Goal: Task Accomplishment & Management: Use online tool/utility

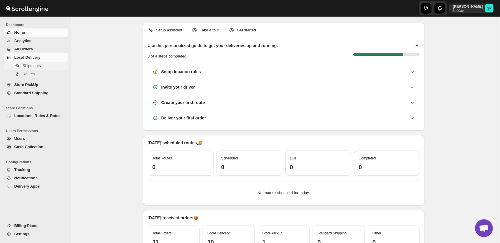
click at [32, 69] on button "Shipments" at bounding box center [36, 66] width 65 height 8
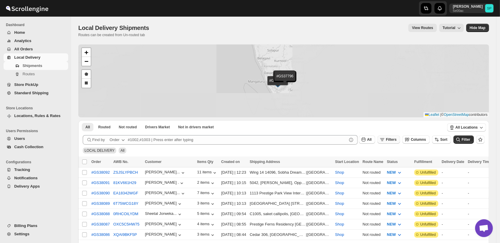
click at [395, 139] on span "Filters" at bounding box center [391, 140] width 11 height 4
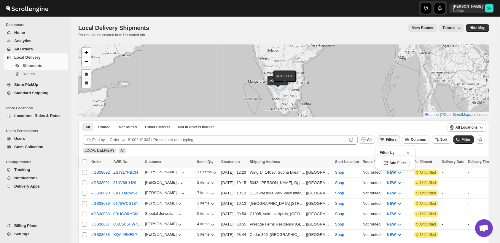
click at [400, 160] on button "Add Filter" at bounding box center [395, 163] width 28 height 8
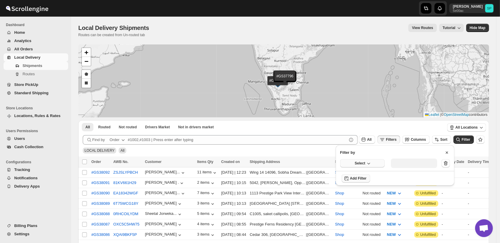
click at [355, 162] on span "Select" at bounding box center [360, 163] width 10 height 5
click at [356, 219] on div "Fulfillment Status" at bounding box center [359, 218] width 30 height 6
click at [406, 162] on div "Select value" at bounding box center [410, 162] width 30 height 5
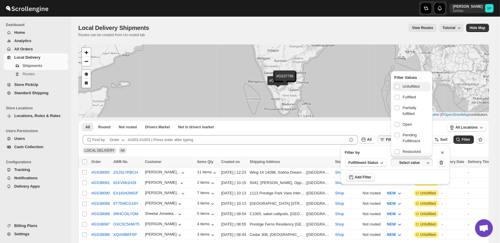
click at [410, 84] on span "Unfulfilled" at bounding box center [411, 87] width 17 height 6
click at [399, 84] on input "checkbox" at bounding box center [397, 86] width 5 height 5
checkbox input "true"
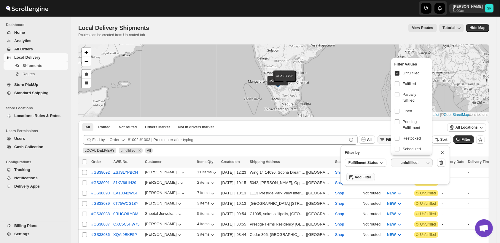
click at [359, 127] on ul "All Routed Not routed Drivers Market Not in drivers market More Filters" at bounding box center [261, 127] width 361 height 8
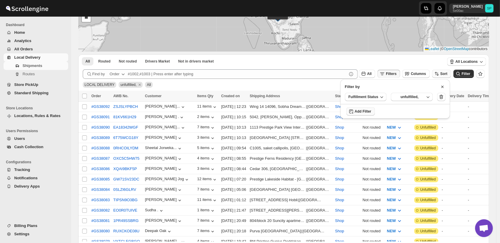
scroll to position [33, 0]
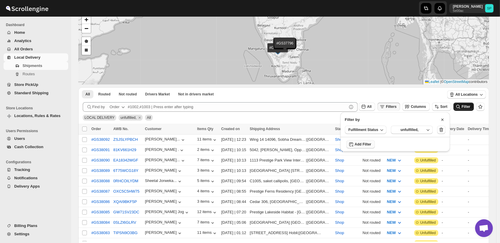
click at [467, 107] on span "Filter" at bounding box center [466, 107] width 9 height 4
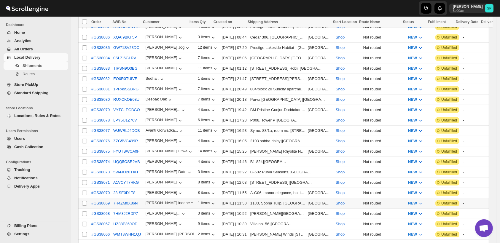
scroll to position [362, 0]
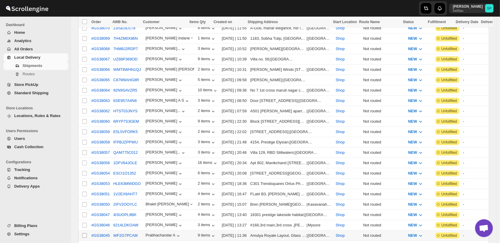
click at [85, 233] on input "Select shipment" at bounding box center [84, 235] width 5 height 5
checkbox input "true"
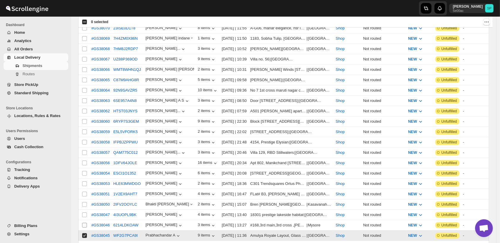
click at [85, 223] on input "Select shipment" at bounding box center [84, 225] width 5 height 5
checkbox input "true"
click at [83, 213] on input "Select shipment" at bounding box center [84, 215] width 5 height 5
checkbox input "true"
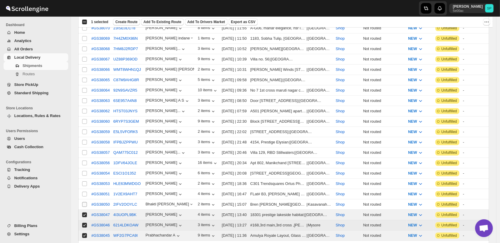
click at [84, 202] on input "Select shipment" at bounding box center [84, 204] width 5 height 5
checkbox input "true"
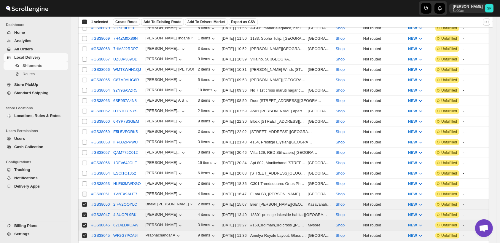
click at [85, 192] on input "Select shipment" at bounding box center [84, 194] width 5 height 5
checkbox input "true"
click at [86, 181] on span at bounding box center [84, 183] width 5 height 5
click at [86, 181] on input "Select shipment" at bounding box center [84, 183] width 5 height 5
checkbox input "false"
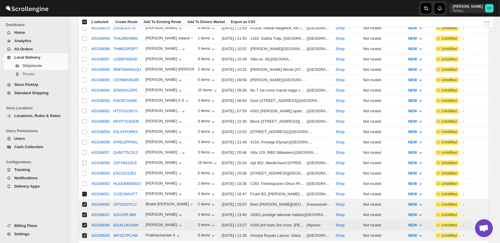
click at [86, 171] on input "Select shipment" at bounding box center [84, 173] width 5 height 5
checkbox input "true"
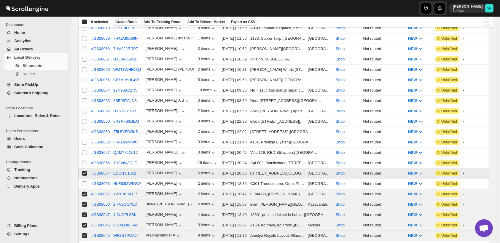
click at [87, 160] on span at bounding box center [84, 162] width 5 height 5
click at [87, 161] on input "Select shipment" at bounding box center [84, 163] width 5 height 5
checkbox input "false"
click at [83, 181] on input "Select shipment" at bounding box center [84, 183] width 5 height 5
checkbox input "true"
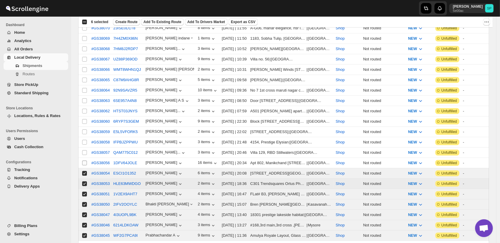
click at [84, 161] on input "Select shipment" at bounding box center [84, 163] width 5 height 5
checkbox input "true"
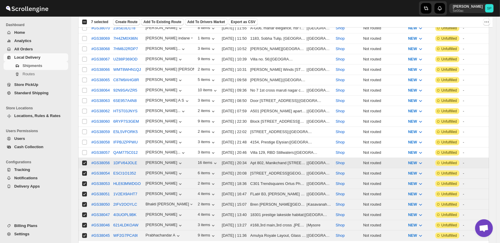
click at [85, 150] on input "Select shipment" at bounding box center [84, 152] width 5 height 5
checkbox input "true"
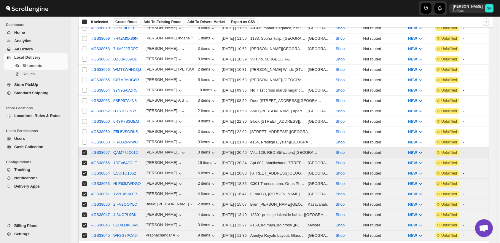
click at [85, 140] on input "Select shipment" at bounding box center [84, 142] width 5 height 5
checkbox input "true"
click at [84, 130] on input "Select shipment" at bounding box center [84, 132] width 5 height 5
checkbox input "true"
click at [84, 117] on td "Select shipment" at bounding box center [83, 122] width 11 height 10
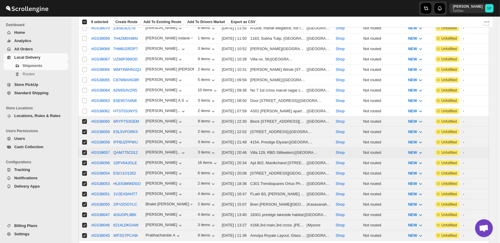
checkbox input "true"
click at [85, 88] on input "Select shipment" at bounding box center [84, 90] width 5 height 5
checkbox input "true"
click at [84, 98] on input "Select shipment" at bounding box center [84, 100] width 5 height 5
checkbox input "true"
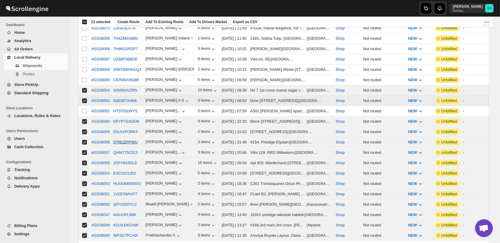
click at [83, 109] on input "Select shipment" at bounding box center [84, 111] width 5 height 5
checkbox input "true"
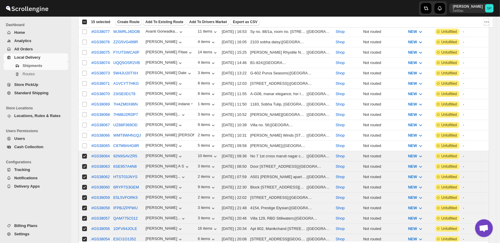
scroll to position [263, 0]
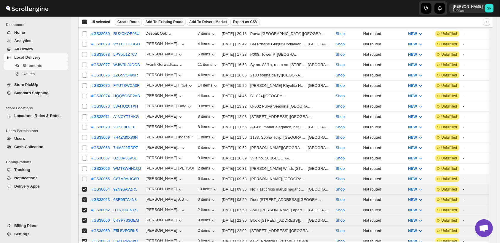
click at [84, 177] on input "Select shipment" at bounding box center [84, 179] width 5 height 5
checkbox input "true"
click at [84, 166] on input "Select shipment" at bounding box center [84, 168] width 5 height 5
checkbox input "true"
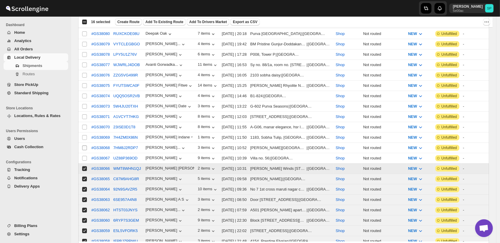
click at [84, 156] on input "Select shipment" at bounding box center [84, 158] width 5 height 5
checkbox input "true"
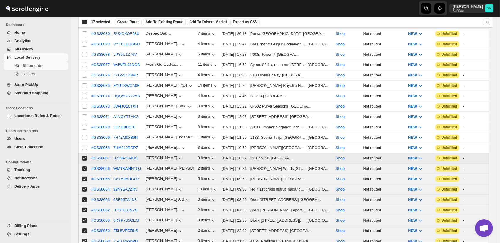
click at [84, 146] on input "Select shipment" at bounding box center [84, 148] width 5 height 5
checkbox input "true"
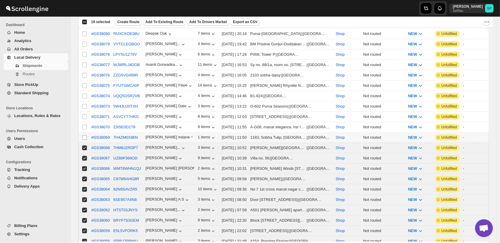
click at [84, 135] on input "Select shipment" at bounding box center [84, 137] width 5 height 5
checkbox input "true"
click at [86, 125] on input "Select shipment" at bounding box center [84, 127] width 5 height 5
checkbox input "true"
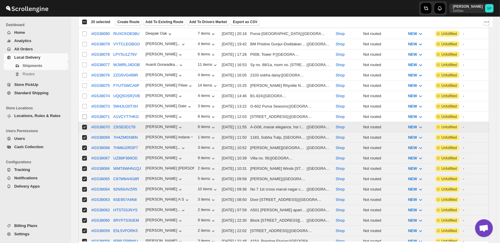
click at [84, 114] on input "Select shipment" at bounding box center [84, 116] width 5 height 5
checkbox input "true"
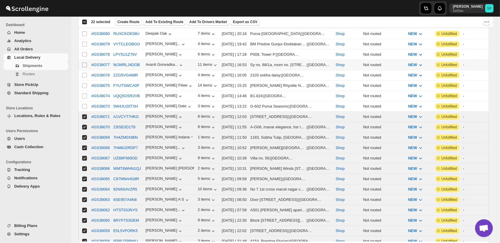
click at [85, 63] on input "Select shipment" at bounding box center [84, 65] width 5 height 5
checkbox input "true"
click at [86, 73] on input "Select shipment" at bounding box center [84, 75] width 5 height 5
checkbox input "true"
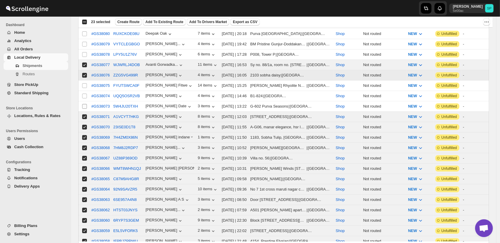
click at [83, 83] on input "Select shipment" at bounding box center [84, 85] width 5 height 5
checkbox input "true"
click at [84, 94] on input "Select shipment" at bounding box center [84, 96] width 5 height 5
checkbox input "true"
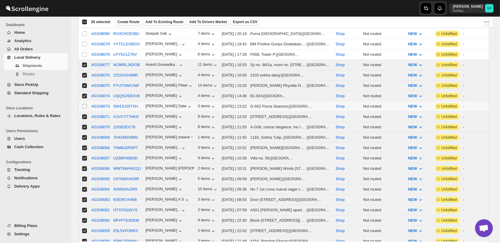
click at [84, 104] on input "Select shipment" at bounding box center [84, 106] width 5 height 5
checkbox input "true"
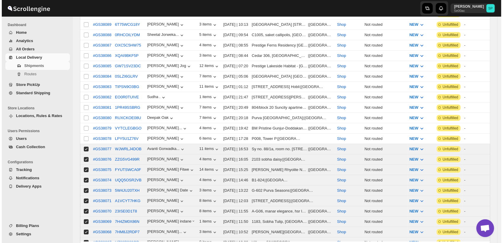
scroll to position [0, 0]
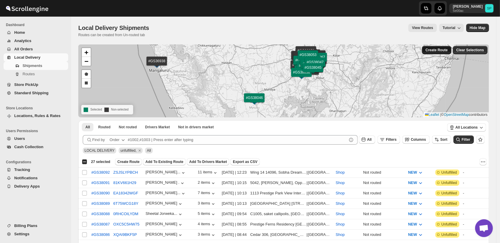
click at [439, 50] on span "Create Route" at bounding box center [436, 50] width 22 height 5
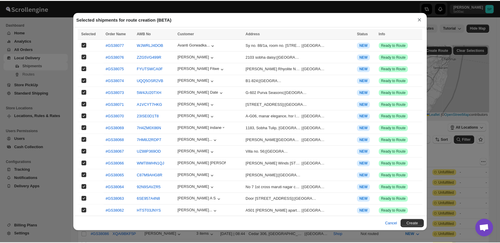
scroll to position [139, 0]
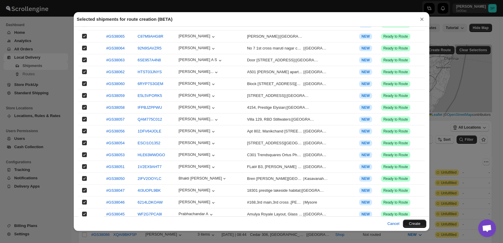
click at [414, 223] on button "Create" at bounding box center [414, 224] width 23 height 8
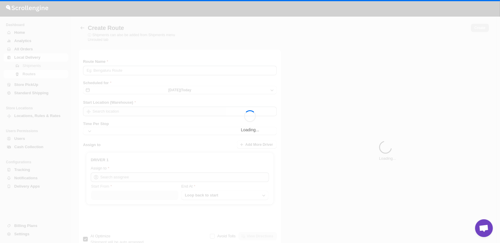
type input "Route - 24/09-1249"
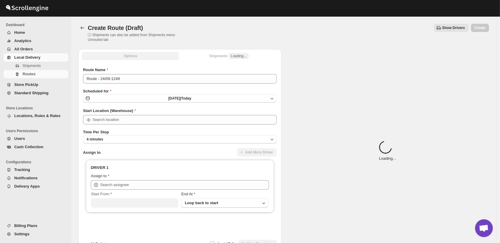
type input "Shop"
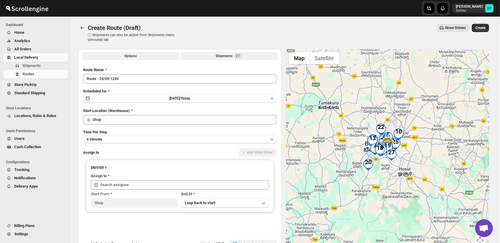
click at [235, 56] on span "27" at bounding box center [237, 56] width 9 height 6
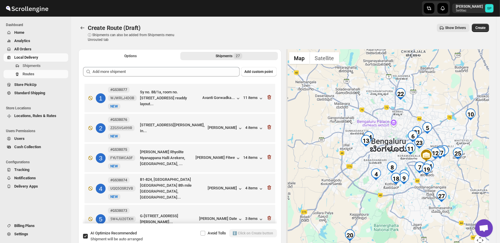
drag, startPoint x: 369, startPoint y: 137, endPoint x: 455, endPoint y: 192, distance: 102.1
click at [455, 192] on div at bounding box center [387, 151] width 203 height 204
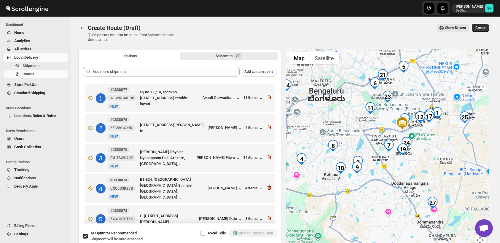
drag, startPoint x: 397, startPoint y: 170, endPoint x: 421, endPoint y: 155, distance: 28.6
click at [421, 155] on div at bounding box center [387, 151] width 203 height 204
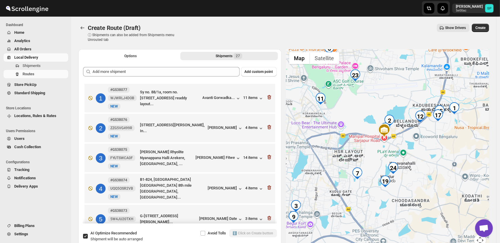
drag, startPoint x: 436, startPoint y: 130, endPoint x: 438, endPoint y: 183, distance: 53.7
click at [438, 183] on div at bounding box center [387, 151] width 203 height 204
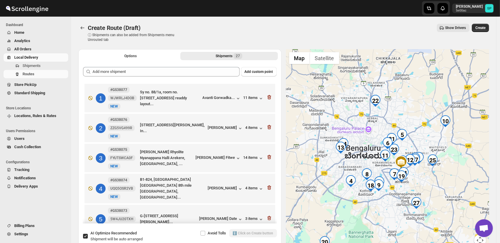
drag, startPoint x: 463, startPoint y: 166, endPoint x: 436, endPoint y: 173, distance: 27.4
click at [436, 173] on div at bounding box center [387, 151] width 203 height 204
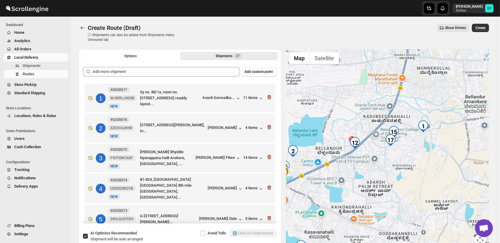
drag, startPoint x: 391, startPoint y: 152, endPoint x: 416, endPoint y: 170, distance: 30.1
click at [416, 170] on div at bounding box center [387, 151] width 203 height 204
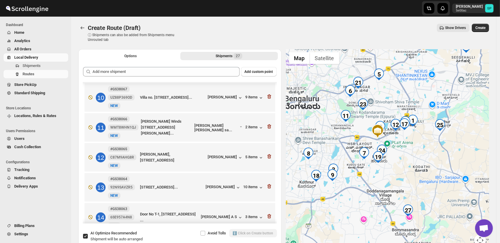
scroll to position [247, 0]
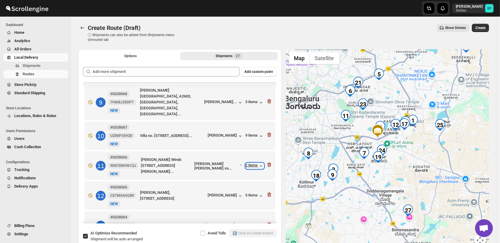
click at [248, 163] on div "2 items" at bounding box center [254, 166] width 18 height 6
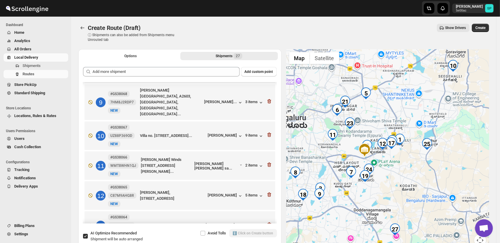
drag, startPoint x: 432, startPoint y: 97, endPoint x: 420, endPoint y: 117, distance: 23.4
click at [420, 117] on div at bounding box center [387, 151] width 203 height 204
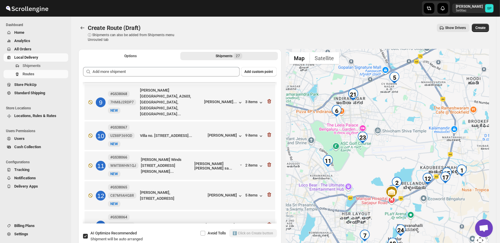
drag, startPoint x: 352, startPoint y: 119, endPoint x: 414, endPoint y: 134, distance: 64.0
click at [414, 134] on div at bounding box center [387, 151] width 203 height 204
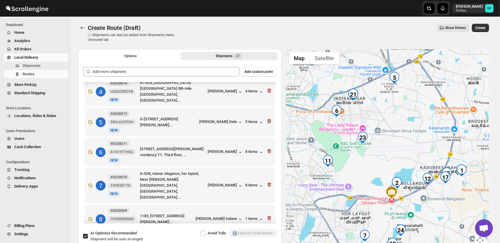
scroll to position [83, 0]
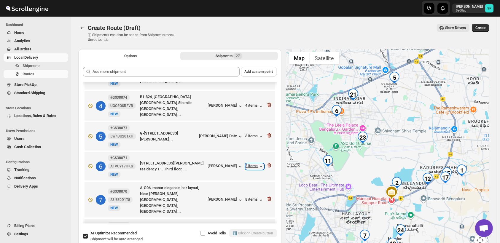
click at [258, 168] on icon "button" at bounding box center [261, 167] width 6 height 6
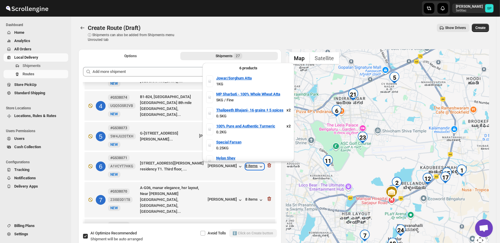
click at [258, 168] on icon "button" at bounding box center [261, 167] width 6 height 6
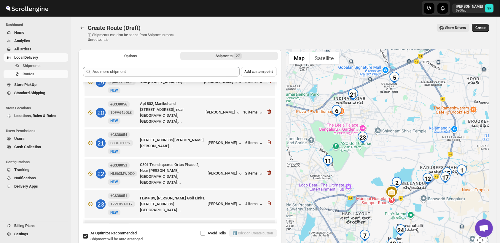
scroll to position [610, 0]
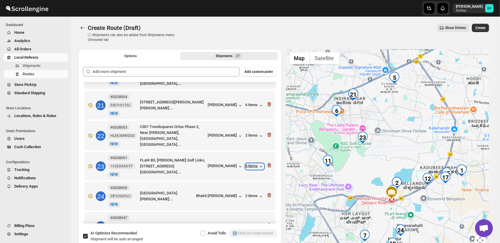
click at [250, 164] on div "4 items" at bounding box center [254, 167] width 18 height 6
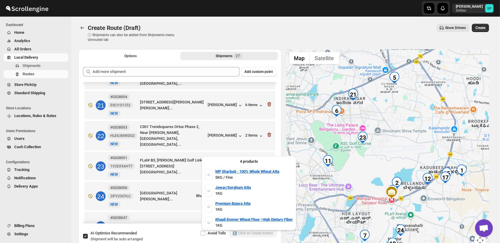
click at [250, 164] on div "4 items" at bounding box center [254, 167] width 18 height 6
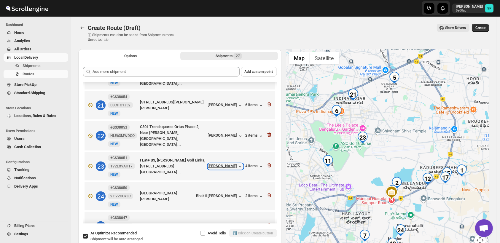
click at [224, 164] on div "[PERSON_NAME]" at bounding box center [225, 167] width 35 height 6
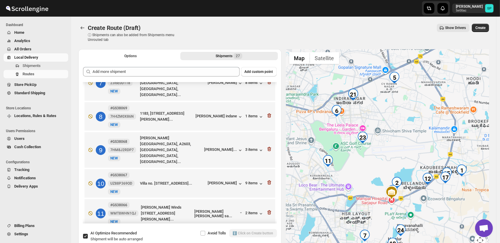
scroll to position [116, 0]
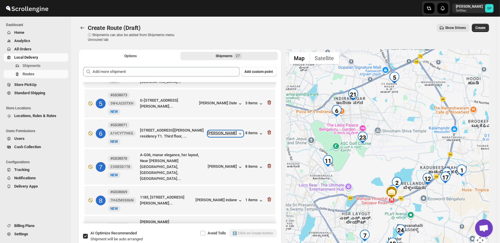
click at [228, 135] on div "[PERSON_NAME]" at bounding box center [225, 134] width 35 height 6
click at [247, 134] on div "8 items" at bounding box center [254, 134] width 18 height 6
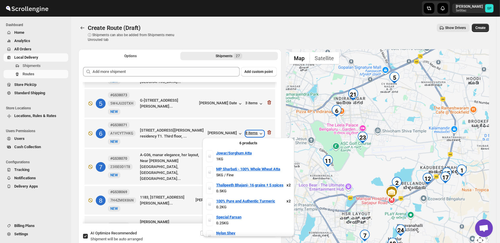
click at [247, 134] on div "8 items" at bounding box center [254, 134] width 18 height 6
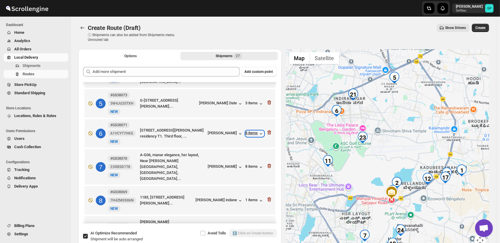
click at [247, 134] on div "8 items" at bounding box center [254, 134] width 18 height 6
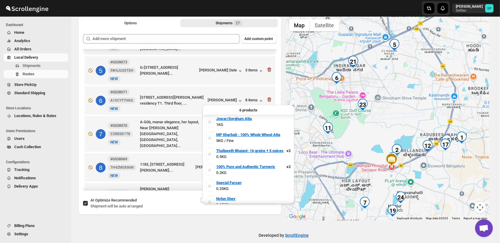
scroll to position [0, 0]
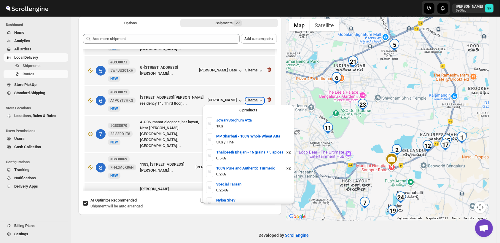
click at [251, 101] on div "8 items" at bounding box center [254, 101] width 18 height 6
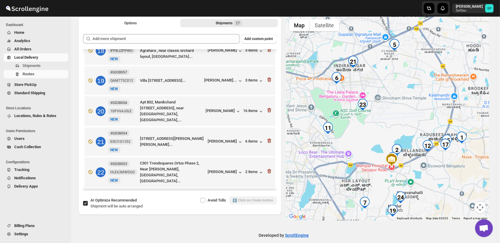
scroll to position [560, 0]
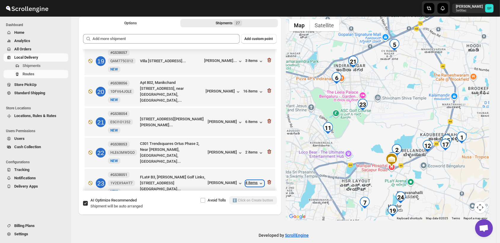
click at [252, 181] on div "4 items" at bounding box center [254, 184] width 18 height 6
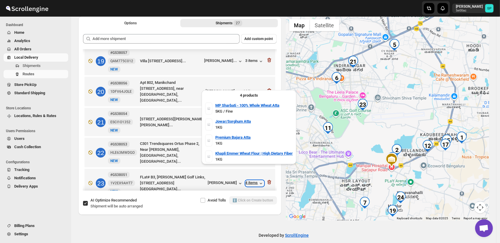
click at [252, 181] on div "4 items" at bounding box center [254, 184] width 18 height 6
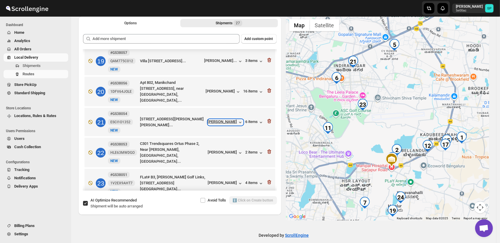
click at [229, 119] on div "[PERSON_NAME]" at bounding box center [225, 122] width 35 height 6
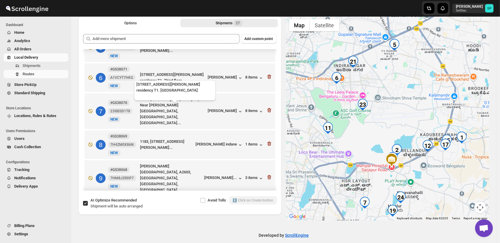
scroll to position [99, 0]
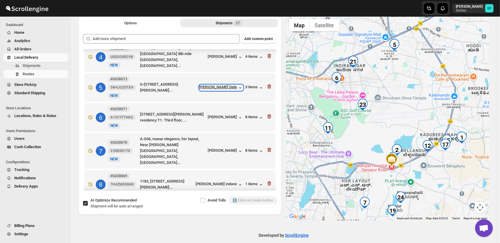
click at [220, 88] on div "[PERSON_NAME] Date" at bounding box center [221, 88] width 44 height 6
click at [248, 87] on div "3 items" at bounding box center [254, 88] width 18 height 6
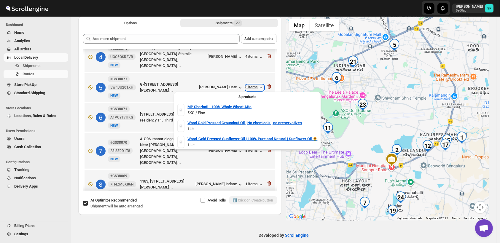
click at [248, 87] on div "3 items" at bounding box center [254, 88] width 18 height 6
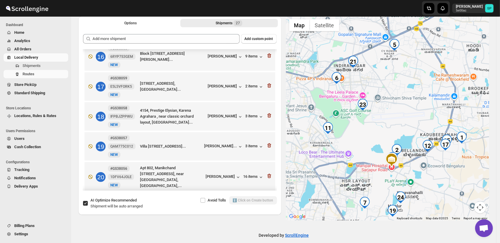
scroll to position [527, 0]
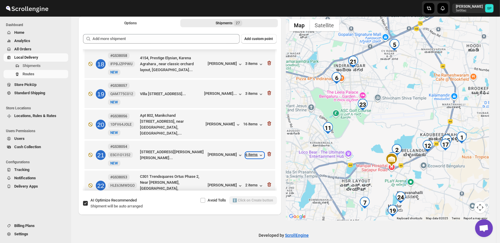
click at [253, 152] on div "6 items" at bounding box center [254, 155] width 18 height 6
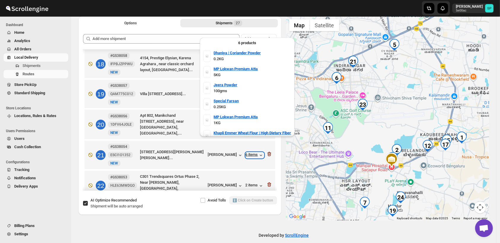
click at [253, 152] on div "6 items" at bounding box center [254, 155] width 18 height 6
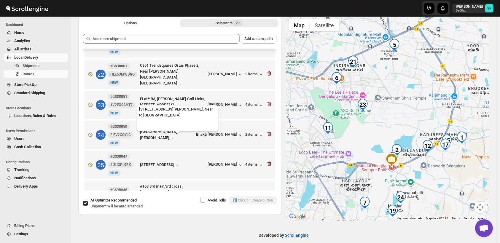
scroll to position [610, 0]
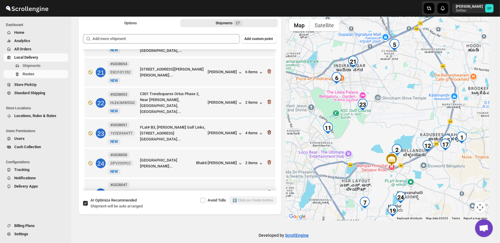
click at [268, 130] on icon "button" at bounding box center [269, 133] width 6 height 6
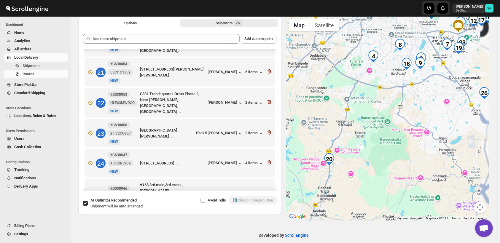
drag, startPoint x: 404, startPoint y: 120, endPoint x: 334, endPoint y: 154, distance: 78.1
click at [334, 154] on div at bounding box center [387, 118] width 203 height 204
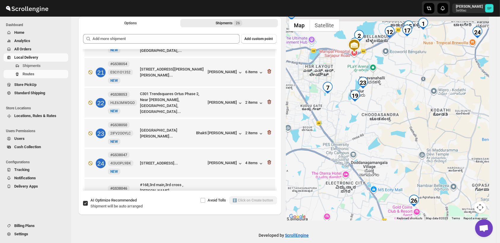
drag, startPoint x: 404, startPoint y: 143, endPoint x: 417, endPoint y: 179, distance: 37.9
click at [417, 179] on div at bounding box center [387, 118] width 203 height 204
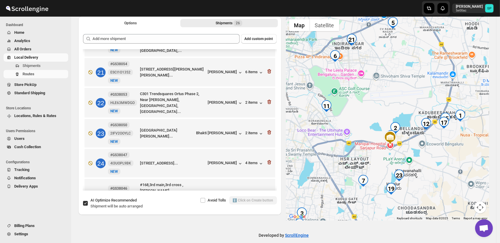
drag, startPoint x: 420, startPoint y: 133, endPoint x: 428, endPoint y: 157, distance: 25.0
click at [429, 156] on div at bounding box center [387, 118] width 203 height 204
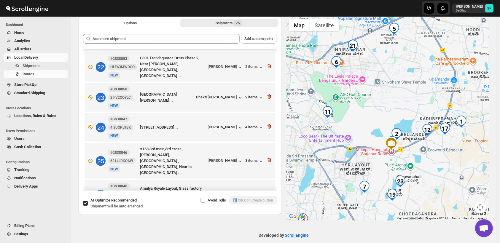
scroll to position [580, 0]
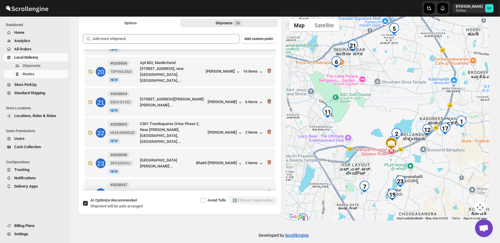
click at [268, 99] on icon "button" at bounding box center [269, 101] width 4 height 4
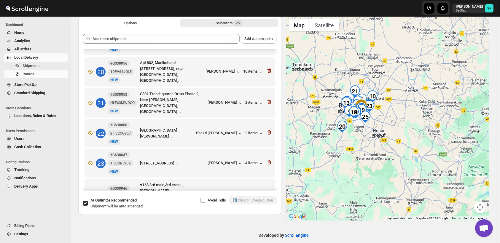
drag, startPoint x: 399, startPoint y: 133, endPoint x: 327, endPoint y: 154, distance: 74.2
click at [327, 154] on div at bounding box center [387, 118] width 203 height 204
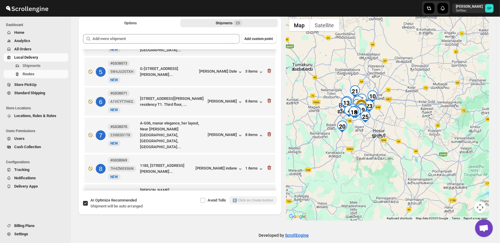
scroll to position [85, 0]
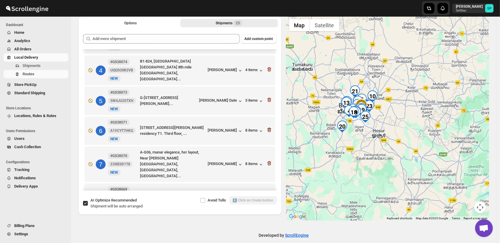
click at [268, 128] on icon "button" at bounding box center [269, 130] width 4 height 4
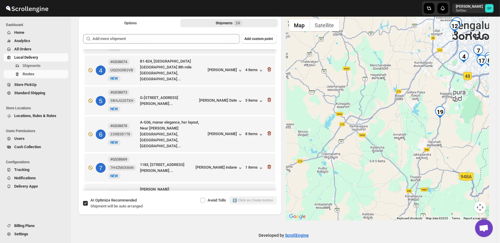
drag, startPoint x: 392, startPoint y: 109, endPoint x: 237, endPoint y: 148, distance: 159.9
click at [235, 149] on div "Options Shipments 24 More views Options Shipments 24 More views Add custom poin…" at bounding box center [281, 116] width 415 height 209
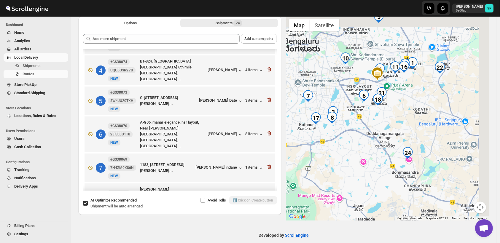
drag, startPoint x: 357, startPoint y: 144, endPoint x: 320, endPoint y: 179, distance: 51.2
click at [320, 179] on div at bounding box center [387, 118] width 203 height 204
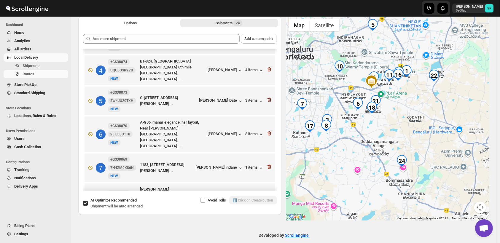
click at [266, 99] on icon "button" at bounding box center [269, 100] width 6 height 6
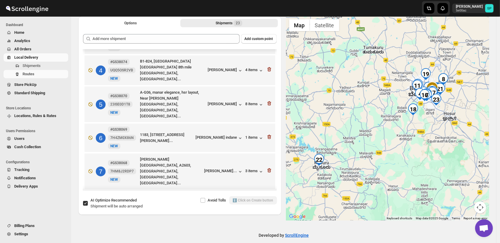
drag, startPoint x: 441, startPoint y: 141, endPoint x: 298, endPoint y: 218, distance: 162.1
click at [298, 218] on div "1 2 3 4 5 6 7 8 9 10 11 12 13 14 15 16 17 18 19 20 21 22 23 Use ctrl + scroll t…" at bounding box center [387, 118] width 203 height 204
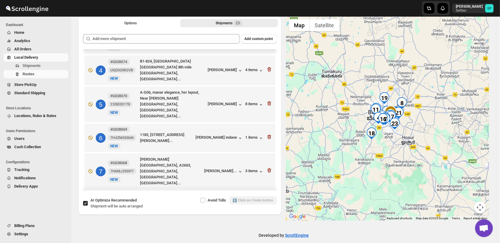
drag, startPoint x: 321, startPoint y: 170, endPoint x: 422, endPoint y: 120, distance: 112.7
click at [422, 120] on div at bounding box center [387, 118] width 203 height 204
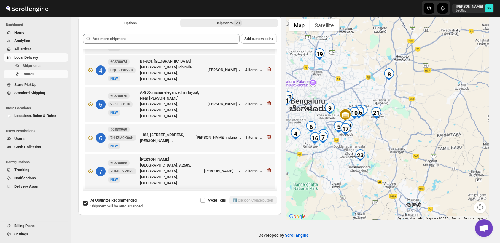
drag, startPoint x: 391, startPoint y: 125, endPoint x: 439, endPoint y: 121, distance: 47.6
click at [439, 121] on div at bounding box center [387, 118] width 203 height 204
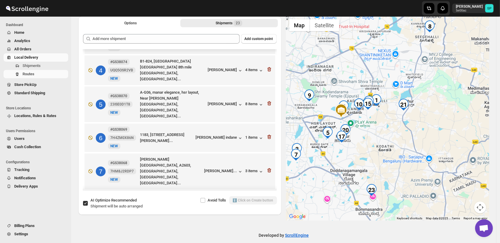
drag, startPoint x: 399, startPoint y: 118, endPoint x: 394, endPoint y: 130, distance: 13.1
click at [444, 109] on div at bounding box center [387, 118] width 203 height 204
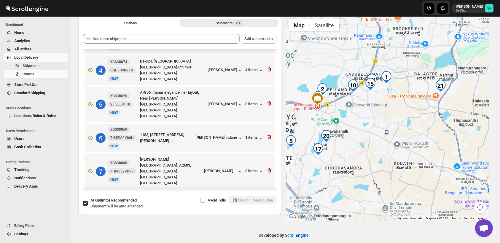
drag, startPoint x: 366, startPoint y: 139, endPoint x: 441, endPoint y: 134, distance: 75.5
click at [441, 134] on div at bounding box center [387, 118] width 203 height 204
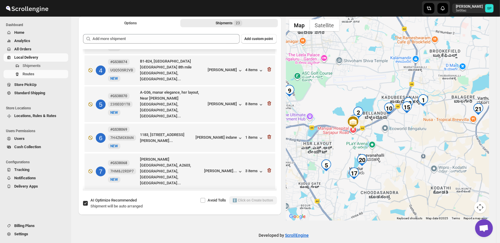
drag, startPoint x: 420, startPoint y: 151, endPoint x: 415, endPoint y: 158, distance: 8.3
click at [415, 158] on div at bounding box center [387, 118] width 203 height 204
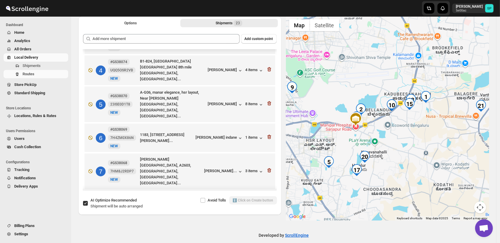
drag, startPoint x: 415, startPoint y: 143, endPoint x: 425, endPoint y: 143, distance: 9.5
click at [425, 143] on div at bounding box center [387, 118] width 203 height 204
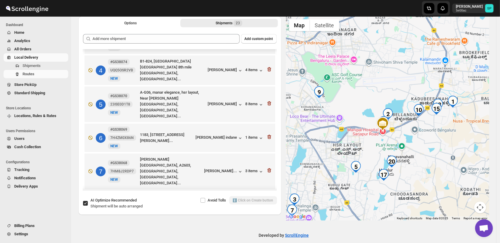
drag, startPoint x: 414, startPoint y: 134, endPoint x: 443, endPoint y: 141, distance: 29.8
click at [443, 141] on div at bounding box center [387, 118] width 203 height 204
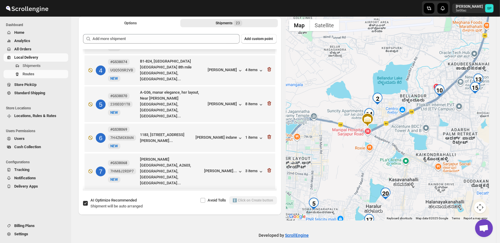
drag, startPoint x: 429, startPoint y: 140, endPoint x: 460, endPoint y: 144, distance: 31.1
click at [460, 144] on div at bounding box center [387, 118] width 203 height 204
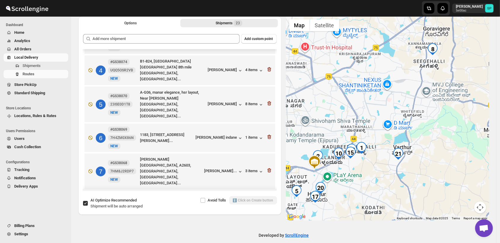
drag, startPoint x: 456, startPoint y: 143, endPoint x: 345, endPoint y: 177, distance: 116.6
click at [345, 177] on div at bounding box center [387, 118] width 203 height 204
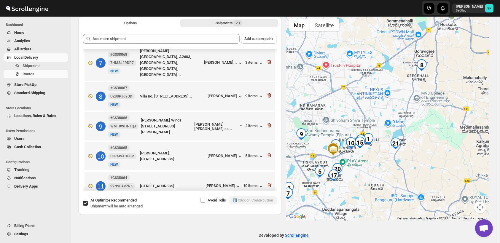
scroll to position [184, 0]
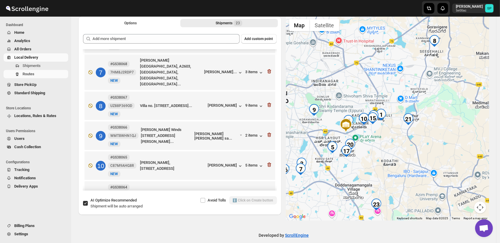
drag, startPoint x: 448, startPoint y: 118, endPoint x: 455, endPoint y: 101, distance: 18.2
click at [455, 101] on div at bounding box center [387, 118] width 203 height 204
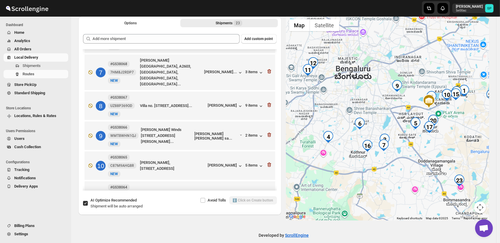
drag, startPoint x: 377, startPoint y: 133, endPoint x: 458, endPoint y: 114, distance: 82.9
click at [458, 114] on div at bounding box center [387, 118] width 203 height 204
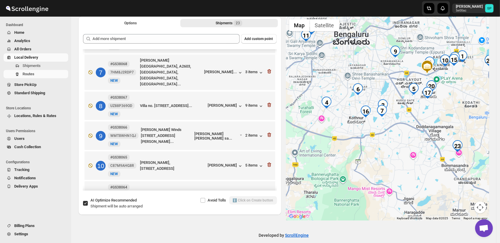
drag, startPoint x: 431, startPoint y: 132, endPoint x: 429, endPoint y: 117, distance: 15.0
click at [429, 117] on div at bounding box center [387, 118] width 203 height 204
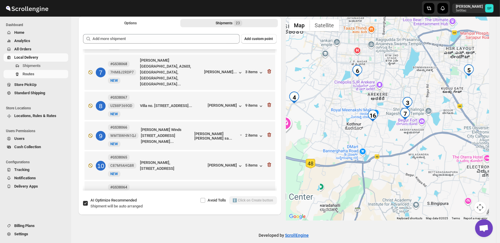
drag, startPoint x: 392, startPoint y: 120, endPoint x: 433, endPoint y: 128, distance: 41.6
click at [433, 128] on div at bounding box center [387, 118] width 203 height 204
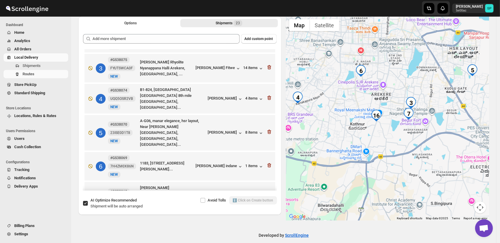
scroll to position [0, 0]
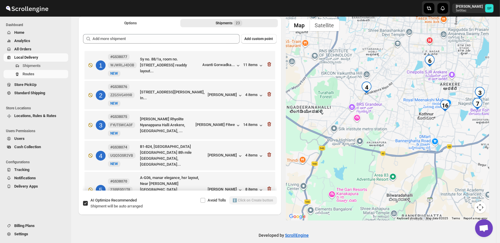
drag, startPoint x: 395, startPoint y: 148, endPoint x: 242, endPoint y: 162, distance: 154.2
click at [401, 150] on div at bounding box center [387, 118] width 203 height 204
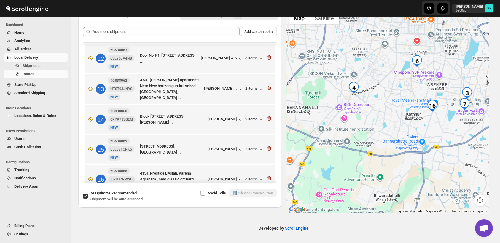
scroll to position [395, 0]
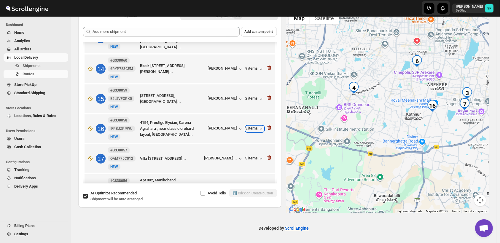
click at [258, 126] on icon "button" at bounding box center [261, 129] width 6 height 6
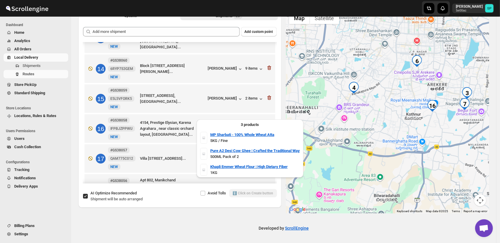
click at [258, 126] on icon "button" at bounding box center [261, 129] width 6 height 6
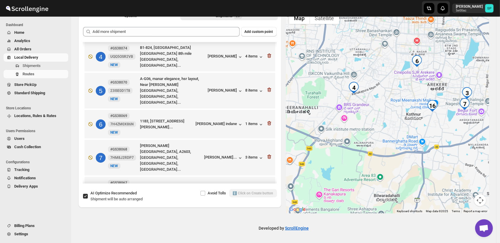
scroll to position [66, 0]
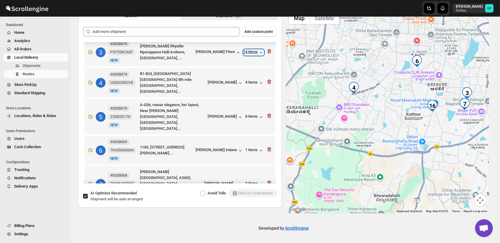
click at [251, 52] on div "14 items" at bounding box center [253, 53] width 20 height 6
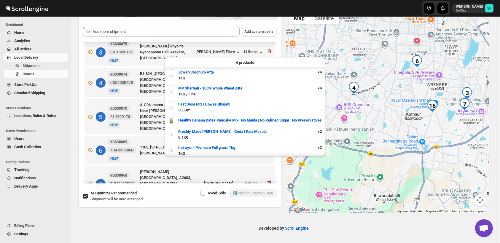
scroll to position [0, 0]
click at [253, 55] on div "14 items" at bounding box center [253, 53] width 20 height 6
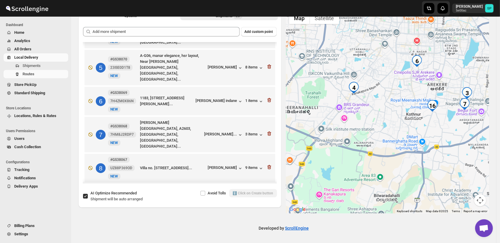
scroll to position [132, 0]
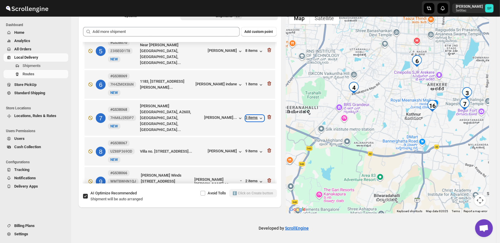
click at [247, 115] on div "3 items" at bounding box center [254, 118] width 18 height 6
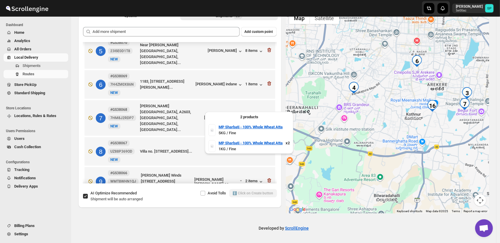
click at [247, 115] on div "3 items" at bounding box center [254, 118] width 18 height 6
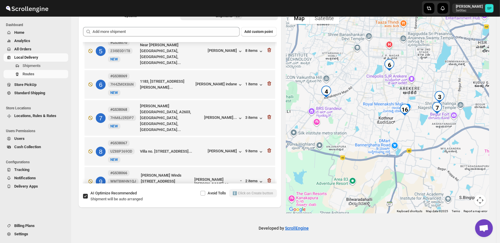
drag, startPoint x: 421, startPoint y: 137, endPoint x: 416, endPoint y: 138, distance: 4.5
click at [416, 138] on div at bounding box center [387, 111] width 203 height 204
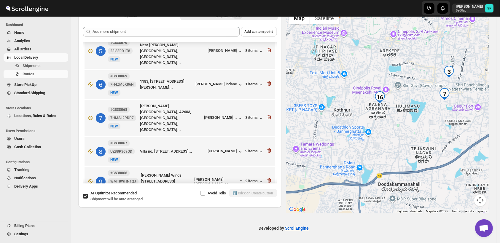
scroll to position [0, 0]
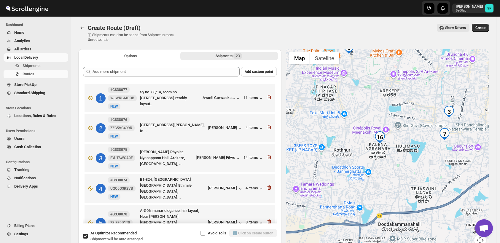
scroll to position [40, 0]
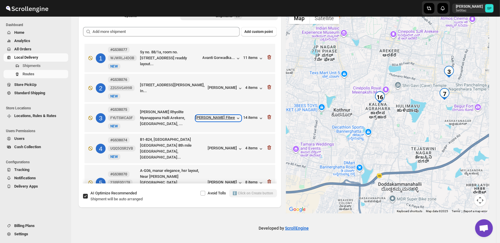
click at [228, 117] on div "[PERSON_NAME] Fitwe" at bounding box center [218, 118] width 45 height 6
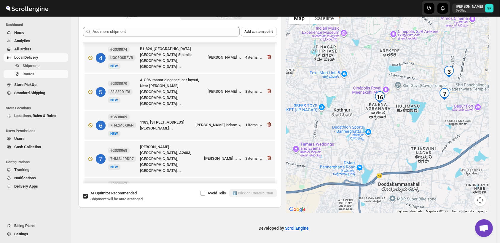
scroll to position [99, 0]
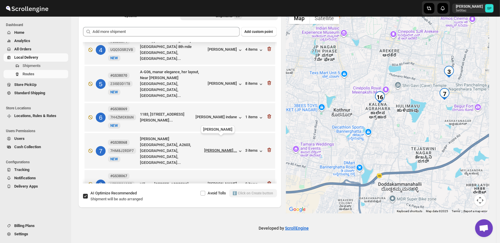
click at [224, 148] on div "[PERSON_NAME]..." at bounding box center [220, 150] width 33 height 4
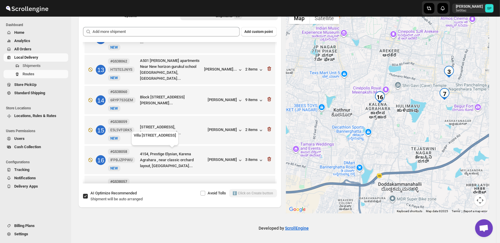
scroll to position [395, 0]
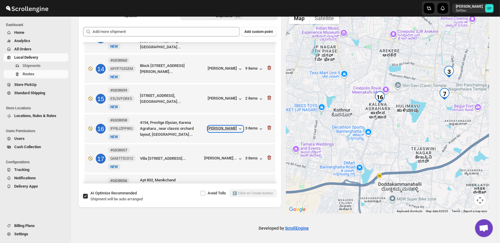
click at [228, 126] on div "[PERSON_NAME]" at bounding box center [225, 129] width 35 height 6
click at [268, 125] on icon "button" at bounding box center [269, 128] width 6 height 6
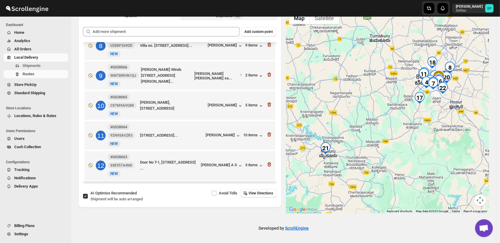
scroll to position [165, 0]
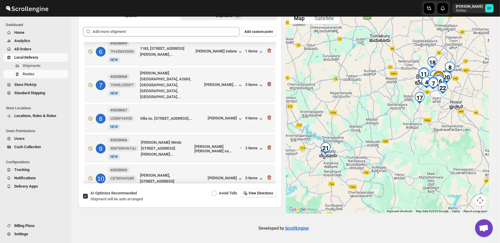
click at [267, 81] on icon "button" at bounding box center [269, 84] width 6 height 6
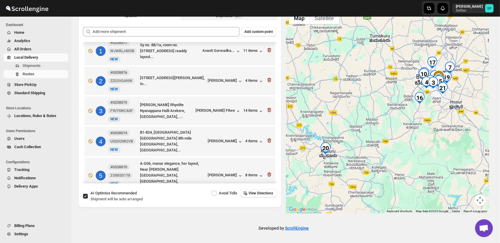
scroll to position [0, 0]
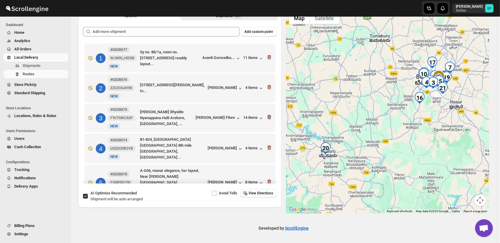
click at [269, 118] on icon "button" at bounding box center [269, 118] width 1 height 2
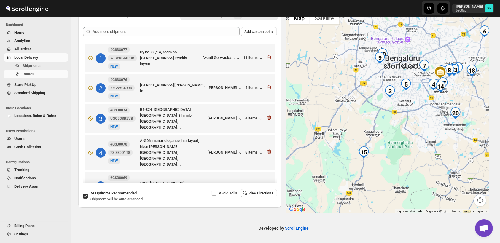
drag, startPoint x: 390, startPoint y: 182, endPoint x: 371, endPoint y: 215, distance: 37.7
click at [371, 215] on div "Create Route (Draft). This page is ready Create Route (Draft) ⓘ Shipments can a…" at bounding box center [283, 110] width 425 height 267
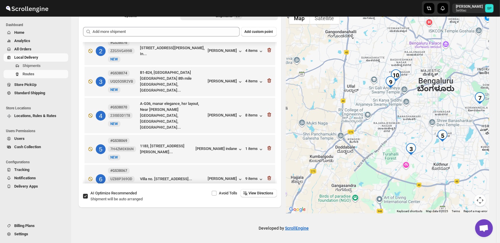
scroll to position [33, 0]
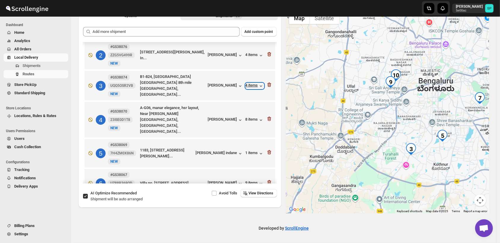
click at [250, 85] on div "4 items" at bounding box center [254, 86] width 18 height 6
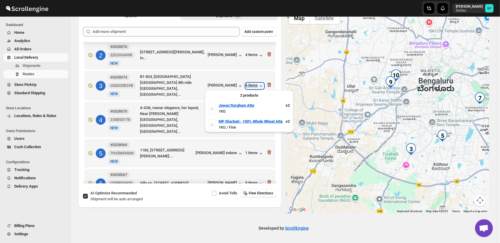
click at [250, 85] on div "4 items" at bounding box center [254, 86] width 18 height 6
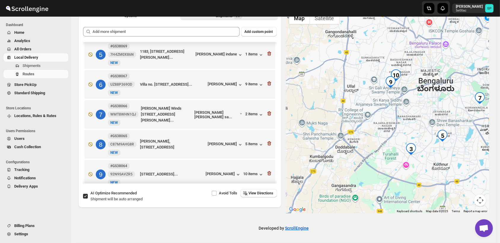
scroll to position [99, 0]
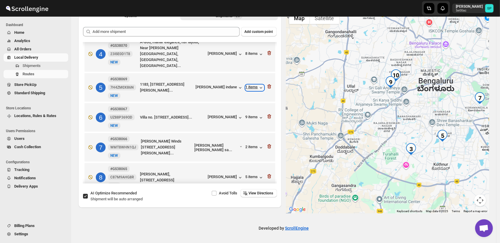
click at [254, 85] on div "1 items" at bounding box center [254, 88] width 18 height 6
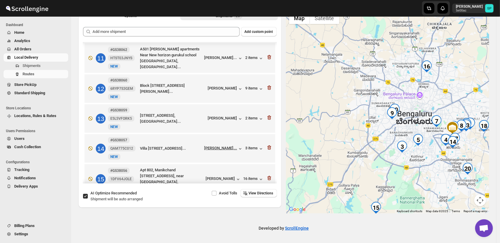
scroll to position [329, 0]
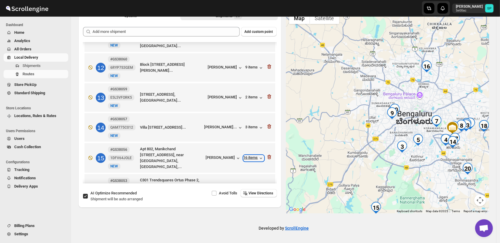
click at [244, 155] on div "16 items" at bounding box center [253, 158] width 20 height 6
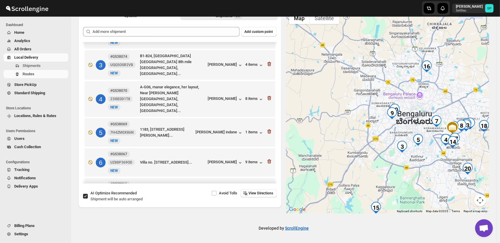
scroll to position [33, 0]
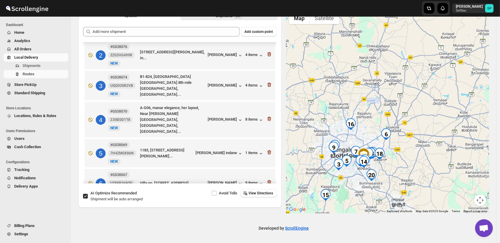
drag, startPoint x: 361, startPoint y: 174, endPoint x: 358, endPoint y: 174, distance: 3.6
click at [358, 174] on div at bounding box center [387, 111] width 203 height 204
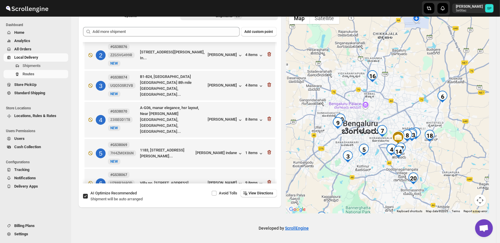
drag, startPoint x: 373, startPoint y: 162, endPoint x: 425, endPoint y: 104, distance: 78.1
click at [425, 104] on div at bounding box center [387, 111] width 203 height 204
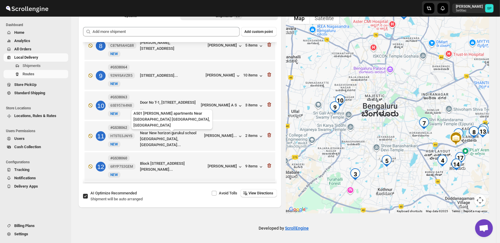
scroll to position [197, 0]
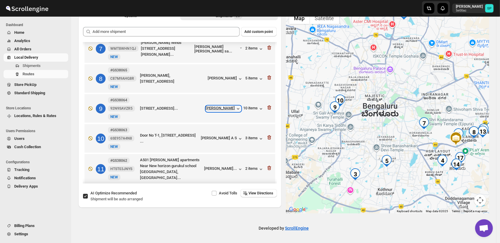
click at [228, 106] on div "[PERSON_NAME]" at bounding box center [223, 109] width 35 height 6
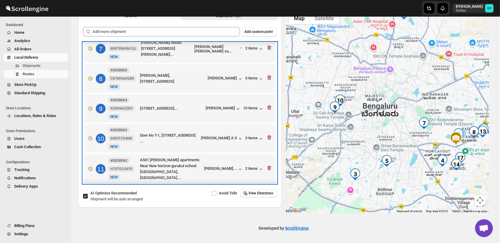
click at [227, 135] on div "[PERSON_NAME] A S" at bounding box center [222, 138] width 42 height 7
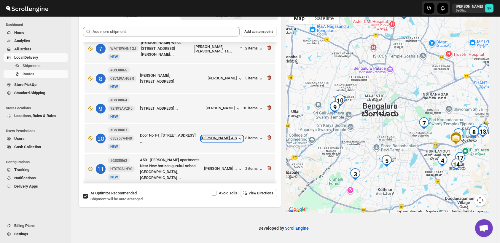
click at [228, 136] on div "[PERSON_NAME] A S" at bounding box center [222, 139] width 42 height 6
click at [249, 136] on div "3 items" at bounding box center [254, 139] width 18 height 6
click at [269, 135] on icon "button" at bounding box center [269, 138] width 6 height 6
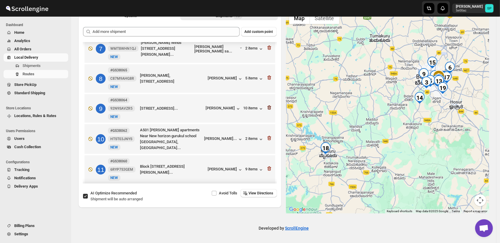
click at [269, 105] on icon "button" at bounding box center [269, 108] width 6 height 6
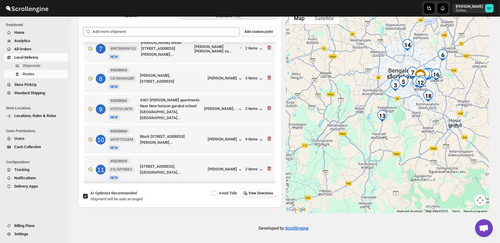
drag, startPoint x: 424, startPoint y: 116, endPoint x: 369, endPoint y: 153, distance: 66.8
click at [369, 153] on div at bounding box center [387, 111] width 203 height 204
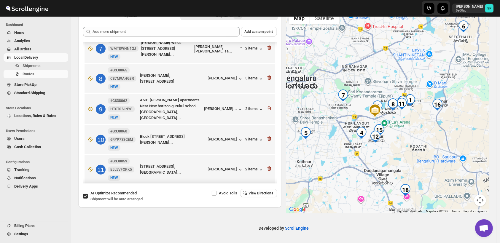
drag, startPoint x: 420, startPoint y: 104, endPoint x: 466, endPoint y: 160, distance: 72.2
click at [466, 160] on div at bounding box center [387, 111] width 203 height 204
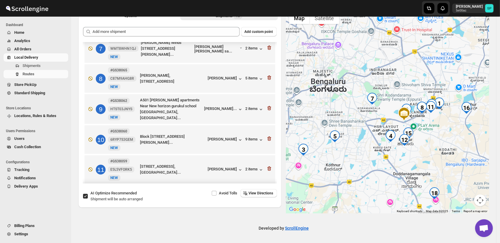
drag, startPoint x: 424, startPoint y: 146, endPoint x: 453, endPoint y: 148, distance: 29.2
click at [453, 148] on div at bounding box center [387, 111] width 203 height 204
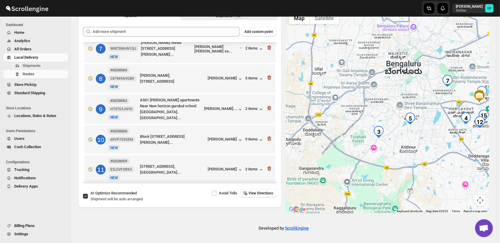
drag, startPoint x: 347, startPoint y: 156, endPoint x: 423, endPoint y: 139, distance: 78.8
click at [423, 139] on div at bounding box center [387, 111] width 203 height 204
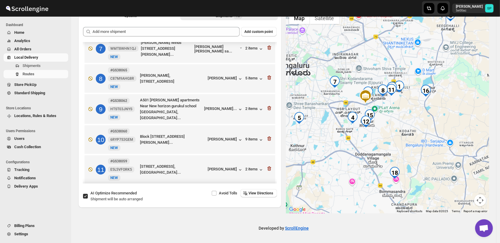
drag, startPoint x: 428, startPoint y: 139, endPoint x: 308, endPoint y: 145, distance: 119.9
click at [308, 145] on div at bounding box center [387, 111] width 203 height 204
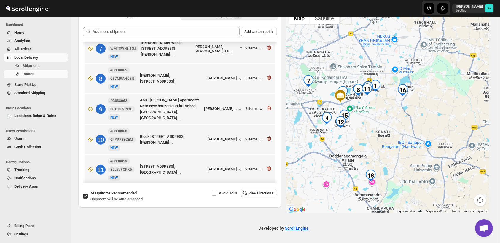
drag, startPoint x: 361, startPoint y: 133, endPoint x: 420, endPoint y: 134, distance: 59.0
click at [420, 134] on div at bounding box center [387, 111] width 203 height 204
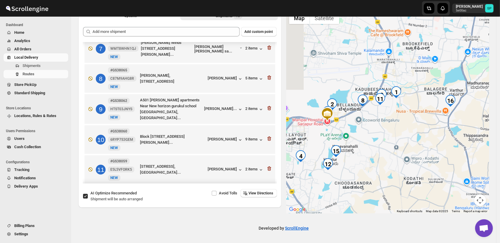
drag, startPoint x: 381, startPoint y: 120, endPoint x: 447, endPoint y: 167, distance: 81.2
click at [447, 167] on div at bounding box center [387, 111] width 203 height 204
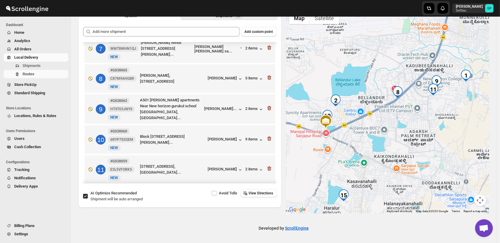
drag, startPoint x: 383, startPoint y: 139, endPoint x: 430, endPoint y: 142, distance: 46.9
click at [430, 142] on div at bounding box center [387, 111] width 203 height 204
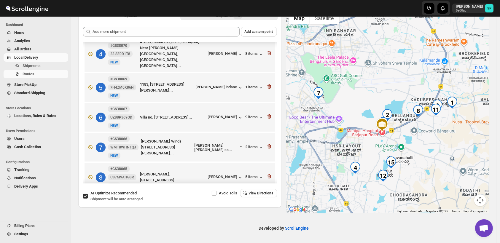
scroll to position [66, 0]
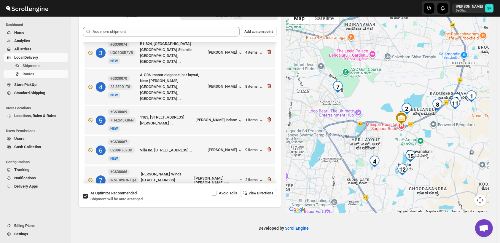
click at [408, 147] on div at bounding box center [387, 111] width 203 height 204
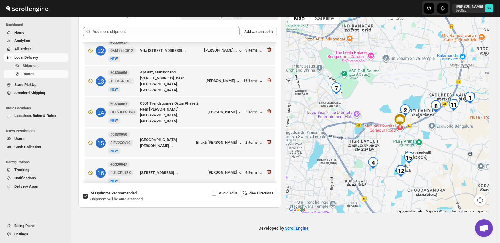
scroll to position [362, 0]
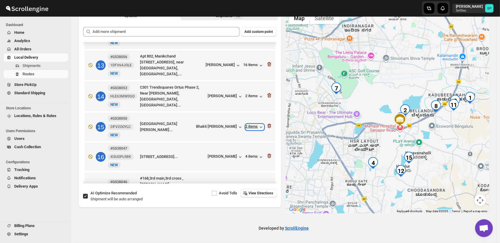
click at [254, 124] on div "2 items" at bounding box center [254, 127] width 18 height 6
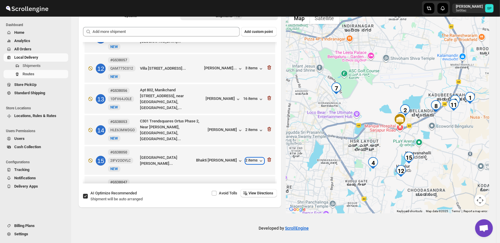
scroll to position [296, 0]
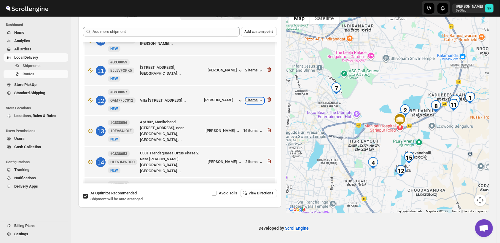
click at [249, 98] on div "3 items" at bounding box center [254, 101] width 18 height 6
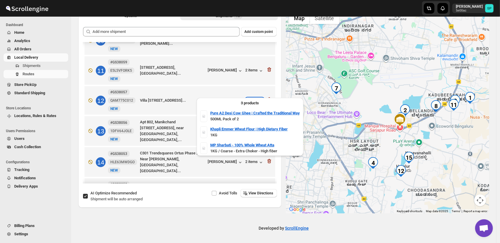
click at [249, 98] on div "3 items" at bounding box center [254, 101] width 18 height 6
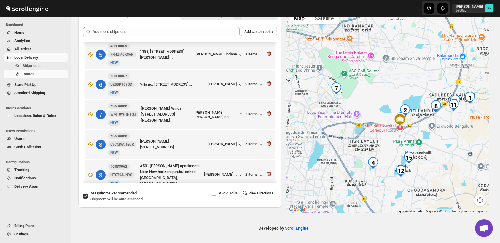
scroll to position [99, 0]
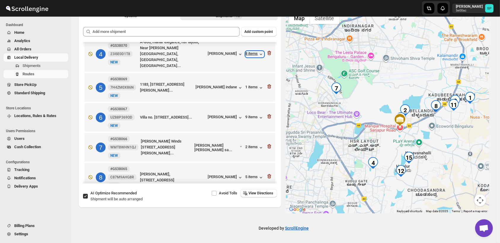
click at [248, 51] on div "8 items" at bounding box center [254, 54] width 18 height 6
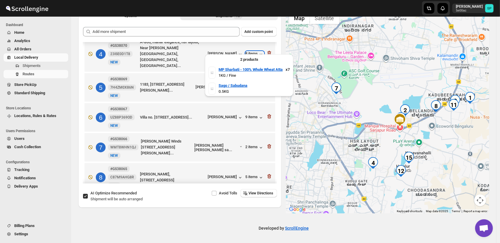
click at [248, 51] on div "8 items" at bounding box center [254, 54] width 18 height 6
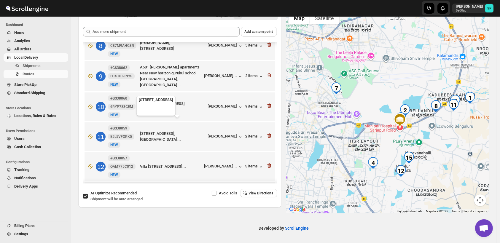
scroll to position [329, 0]
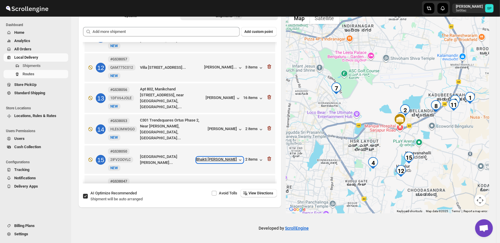
click at [228, 157] on div "Bhakti [PERSON_NAME]" at bounding box center [219, 160] width 47 height 6
click at [225, 65] on div "[PERSON_NAME]..." at bounding box center [220, 67] width 33 height 4
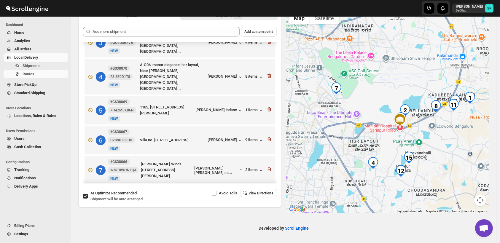
scroll to position [66, 0]
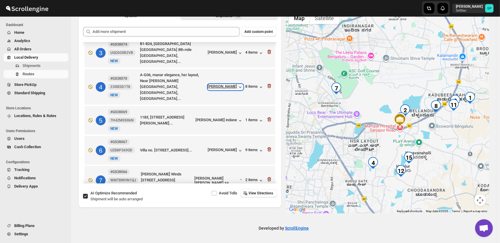
click at [230, 84] on div "[PERSON_NAME]" at bounding box center [225, 87] width 35 height 6
click at [247, 84] on div "8 items" at bounding box center [254, 87] width 18 height 6
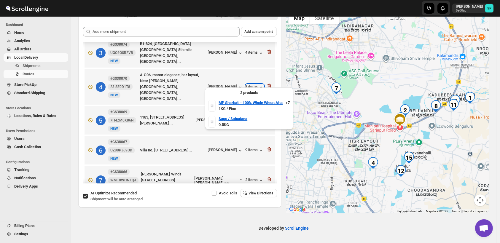
click at [247, 84] on div "8 items" at bounding box center [254, 87] width 18 height 6
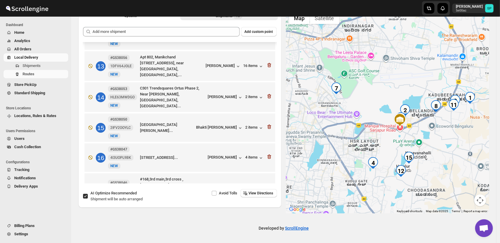
scroll to position [404, 0]
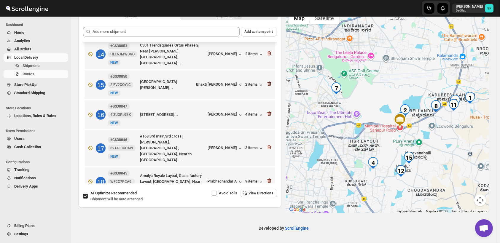
click at [267, 81] on icon "button" at bounding box center [269, 84] width 6 height 6
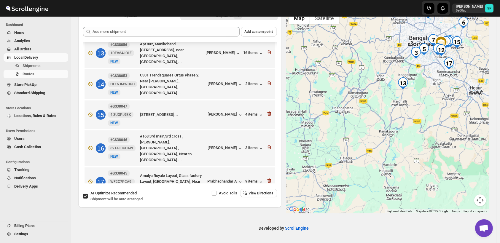
drag, startPoint x: 436, startPoint y: 116, endPoint x: 408, endPoint y: 174, distance: 65.0
click at [408, 174] on div at bounding box center [387, 111] width 203 height 204
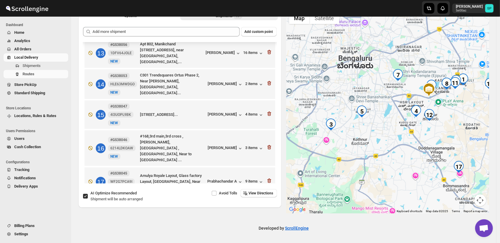
drag, startPoint x: 395, startPoint y: 134, endPoint x: 408, endPoint y: 165, distance: 34.0
click at [420, 180] on div at bounding box center [387, 111] width 203 height 204
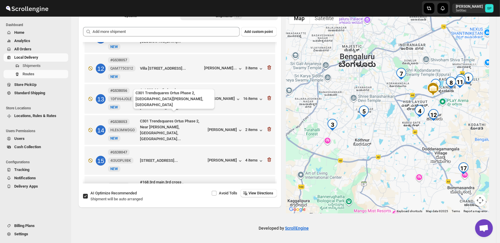
scroll to position [275, 0]
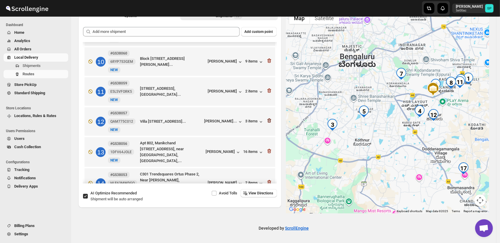
click at [267, 118] on icon "button" at bounding box center [269, 121] width 6 height 6
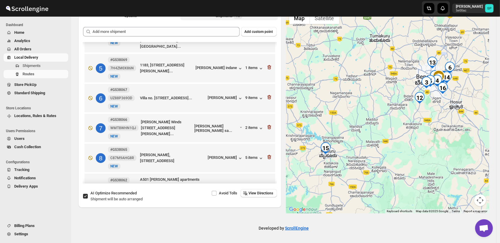
scroll to position [78, 0]
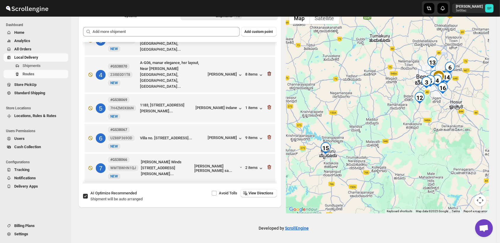
click at [268, 71] on icon "button" at bounding box center [269, 74] width 6 height 6
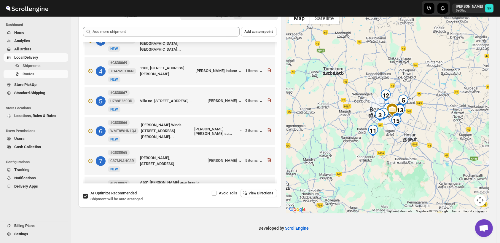
drag, startPoint x: 430, startPoint y: 119, endPoint x: 381, endPoint y: 153, distance: 59.0
click at [381, 153] on div at bounding box center [387, 111] width 203 height 204
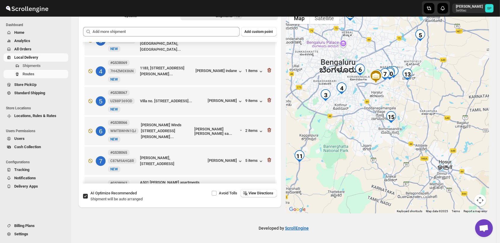
drag, startPoint x: 374, startPoint y: 172, endPoint x: 360, endPoint y: 181, distance: 16.9
click at [351, 186] on div at bounding box center [387, 111] width 203 height 204
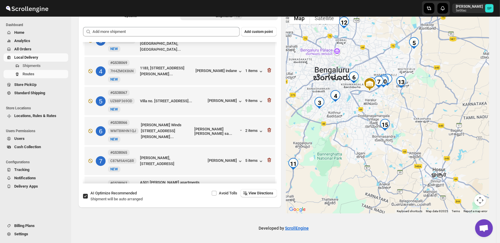
drag, startPoint x: 357, startPoint y: 142, endPoint x: 362, endPoint y: 143, distance: 5.8
click at [362, 143] on div at bounding box center [387, 111] width 203 height 204
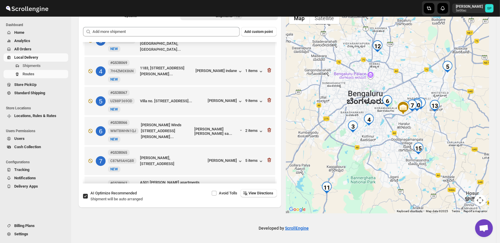
drag, startPoint x: 390, startPoint y: 104, endPoint x: 424, endPoint y: 129, distance: 41.4
click at [424, 129] on div at bounding box center [387, 111] width 203 height 204
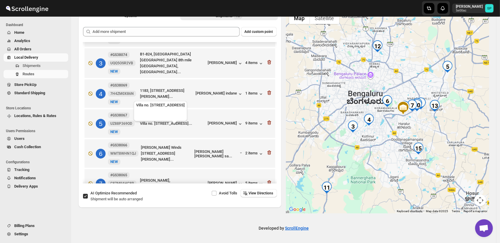
scroll to position [45, 0]
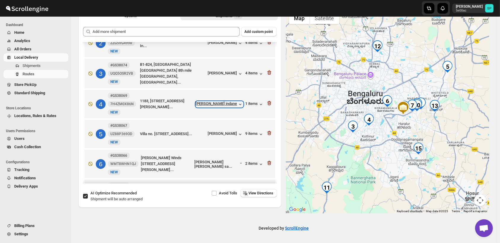
click at [218, 103] on div "[PERSON_NAME] indane" at bounding box center [219, 104] width 47 height 6
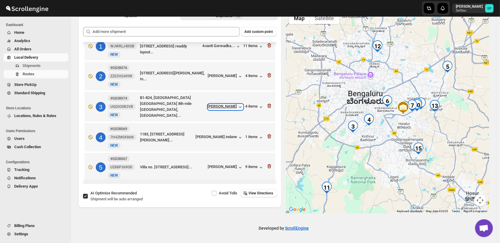
click at [225, 106] on div "[PERSON_NAME]" at bounding box center [225, 107] width 35 height 6
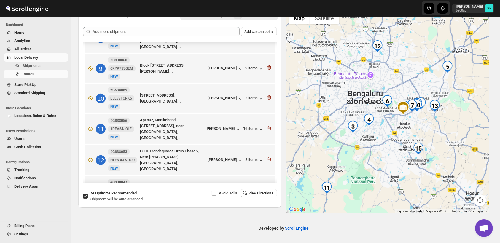
scroll to position [243, 0]
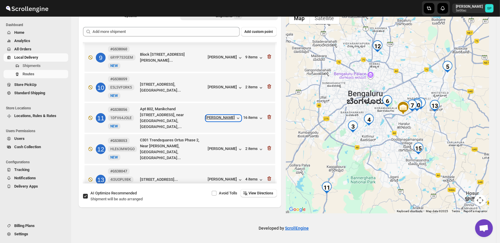
click at [222, 117] on div "[PERSON_NAME]" at bounding box center [223, 118] width 35 height 6
click at [267, 115] on icon "button" at bounding box center [269, 117] width 4 height 4
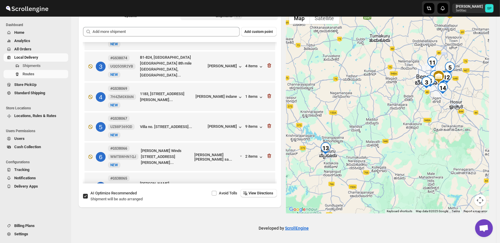
scroll to position [45, 0]
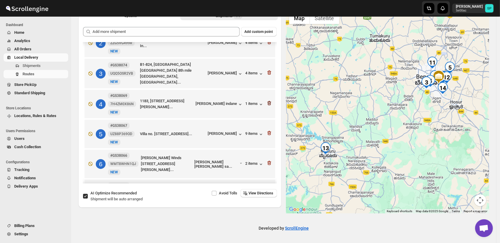
click at [268, 101] on icon "button" at bounding box center [269, 103] width 6 height 6
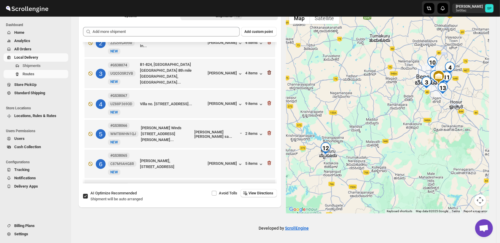
click at [266, 74] on icon "button" at bounding box center [269, 73] width 6 height 6
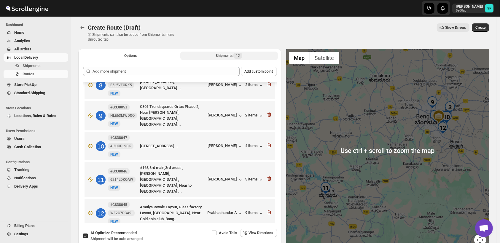
scroll to position [0, 0]
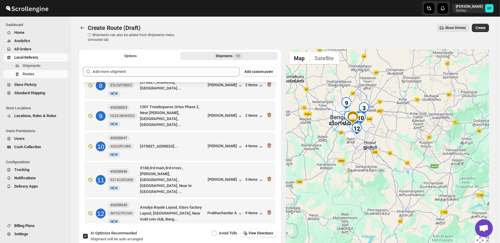
drag, startPoint x: 430, startPoint y: 147, endPoint x: 344, endPoint y: 148, distance: 86.9
click at [344, 148] on div at bounding box center [387, 151] width 203 height 204
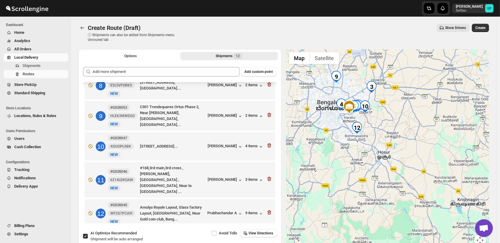
drag, startPoint x: 373, startPoint y: 131, endPoint x: 420, endPoint y: 138, distance: 48.2
click at [420, 138] on div at bounding box center [387, 151] width 203 height 204
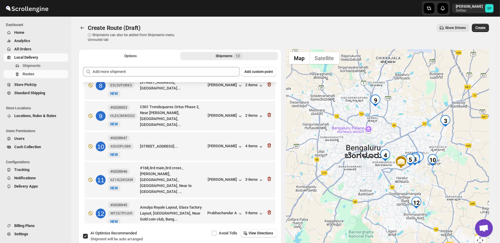
drag, startPoint x: 436, startPoint y: 125, endPoint x: 434, endPoint y: 189, distance: 64.4
click at [434, 189] on div at bounding box center [387, 151] width 203 height 204
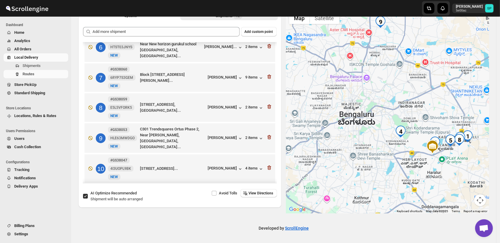
scroll to position [158, 0]
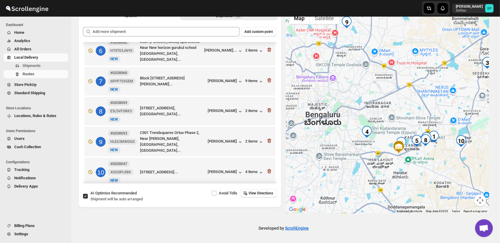
drag, startPoint x: 439, startPoint y: 171, endPoint x: 399, endPoint y: 172, distance: 40.0
click at [399, 172] on div at bounding box center [387, 111] width 203 height 204
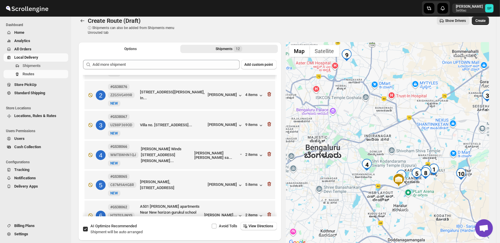
scroll to position [33, 0]
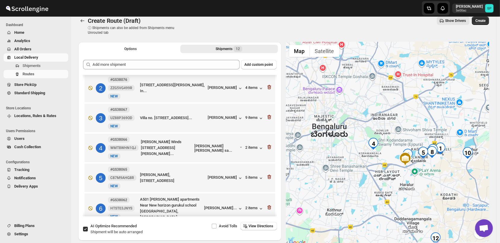
drag, startPoint x: 326, startPoint y: 167, endPoint x: 368, endPoint y: 155, distance: 43.2
click at [368, 155] on div at bounding box center [387, 144] width 203 height 204
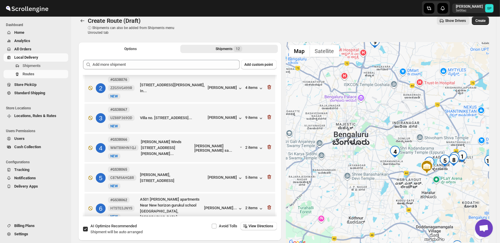
drag, startPoint x: 350, startPoint y: 175, endPoint x: 371, endPoint y: 183, distance: 23.1
click at [371, 183] on div at bounding box center [387, 144] width 203 height 204
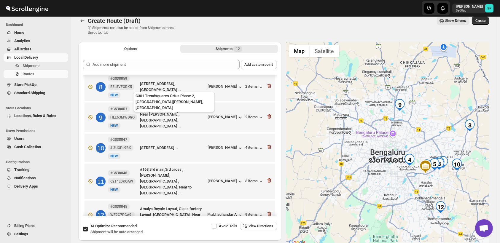
scroll to position [224, 0]
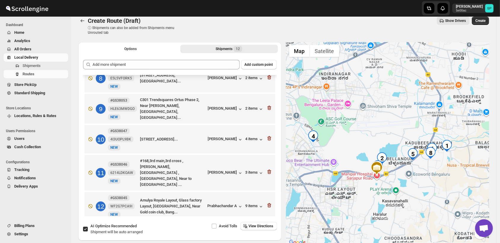
drag, startPoint x: 432, startPoint y: 172, endPoint x: 439, endPoint y: 182, distance: 11.7
click at [439, 182] on div at bounding box center [387, 144] width 203 height 204
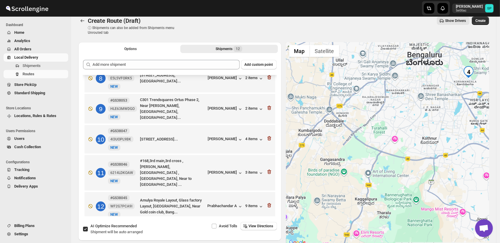
drag, startPoint x: 372, startPoint y: 190, endPoint x: 449, endPoint y: 108, distance: 112.7
click at [449, 108] on div at bounding box center [387, 144] width 203 height 204
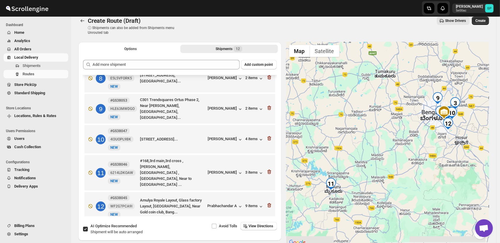
drag, startPoint x: 352, startPoint y: 176, endPoint x: 360, endPoint y: 165, distance: 13.5
click at [360, 165] on div at bounding box center [387, 144] width 203 height 204
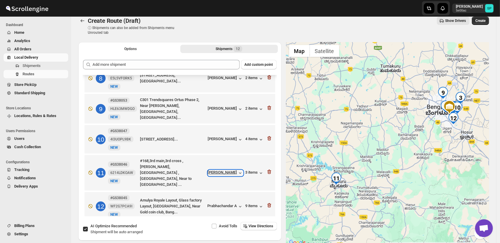
click at [222, 170] on div "[PERSON_NAME]" at bounding box center [225, 173] width 35 height 6
click at [233, 170] on div "[PERSON_NAME]" at bounding box center [225, 173] width 35 height 6
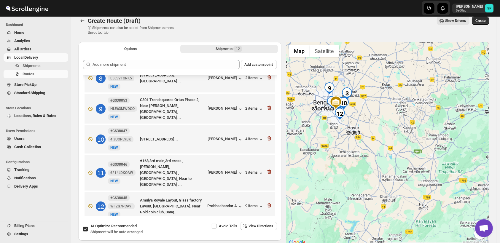
drag, startPoint x: 452, startPoint y: 172, endPoint x: 343, endPoint y: 168, distance: 108.9
click at [343, 168] on div at bounding box center [387, 144] width 203 height 204
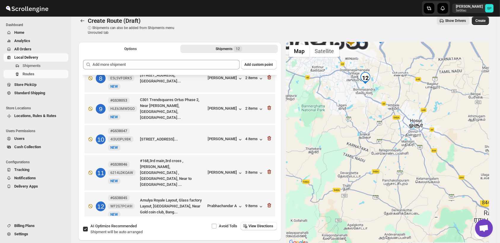
drag, startPoint x: 370, startPoint y: 157, endPoint x: 365, endPoint y: 201, distance: 44.2
click at [373, 236] on html "Skip to content Sulakshana Pundle 5e00ac SP Dashboard Home Analytics All Orders…" at bounding box center [250, 114] width 500 height 243
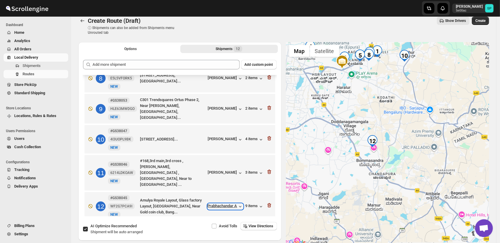
click at [224, 204] on div "Prabhachandar A" at bounding box center [226, 207] width 36 height 6
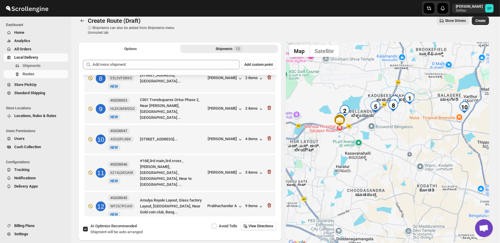
drag, startPoint x: 363, startPoint y: 138, endPoint x: 377, endPoint y: 213, distance: 75.8
click at [377, 213] on div at bounding box center [387, 144] width 203 height 204
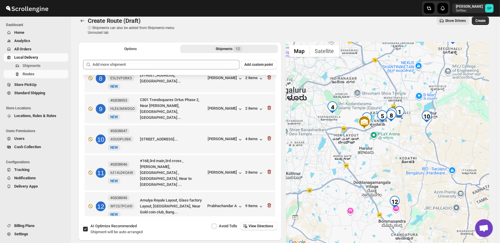
drag, startPoint x: 388, startPoint y: 184, endPoint x: 389, endPoint y: 152, distance: 32.0
click at [389, 152] on div at bounding box center [387, 144] width 203 height 204
click at [221, 204] on div "Prabhachandar A" at bounding box center [226, 207] width 36 height 6
click at [230, 170] on div "[PERSON_NAME]" at bounding box center [225, 173] width 35 height 6
click at [232, 170] on div "[PERSON_NAME]" at bounding box center [225, 173] width 35 height 6
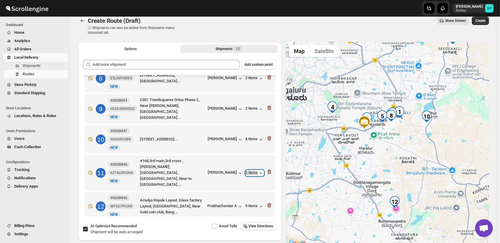
click at [248, 170] on div "3 items" at bounding box center [254, 173] width 18 height 6
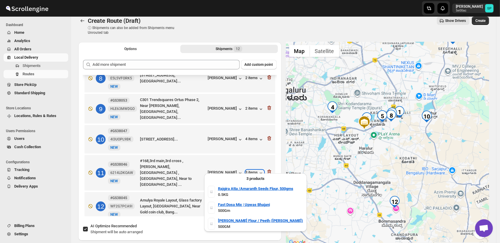
click at [248, 170] on div "3 items" at bounding box center [254, 173] width 18 height 6
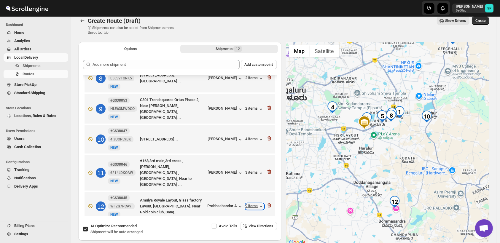
click at [254, 204] on div "9 items" at bounding box center [254, 207] width 18 height 6
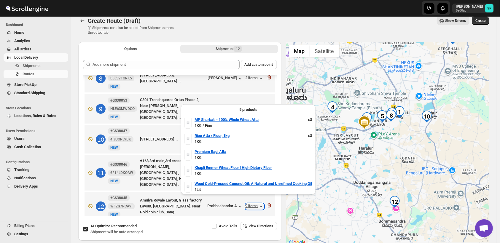
click at [254, 204] on div "9 items" at bounding box center [254, 207] width 18 height 6
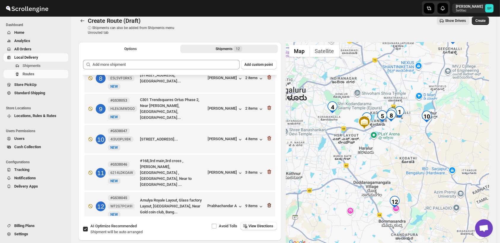
click at [266, 202] on icon "button" at bounding box center [269, 205] width 6 height 6
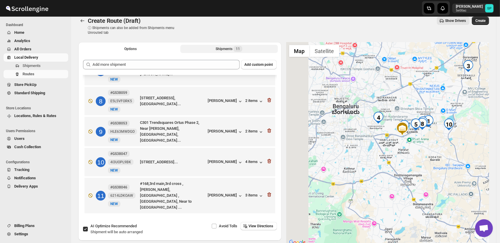
scroll to position [193, 0]
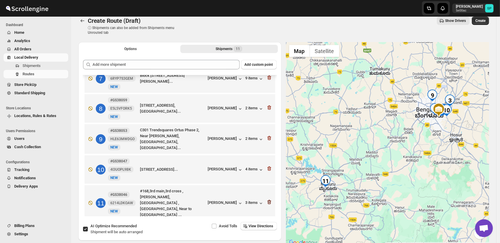
click at [268, 200] on icon "button" at bounding box center [269, 202] width 4 height 4
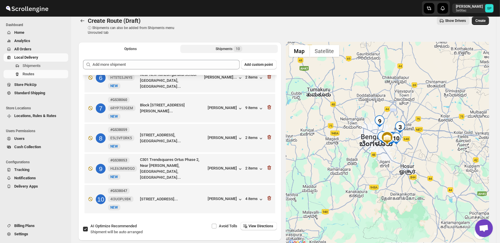
scroll to position [163, 0]
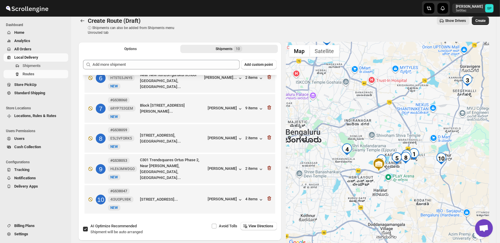
drag, startPoint x: 407, startPoint y: 209, endPoint x: 417, endPoint y: 170, distance: 39.8
click at [417, 170] on div at bounding box center [387, 144] width 203 height 204
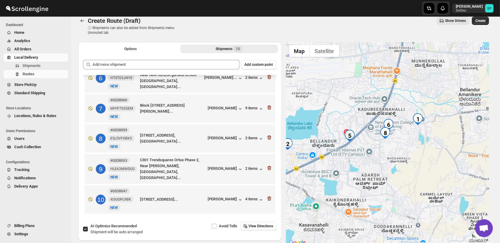
drag, startPoint x: 379, startPoint y: 173, endPoint x: 414, endPoint y: 176, distance: 35.1
click at [414, 176] on div at bounding box center [387, 144] width 203 height 204
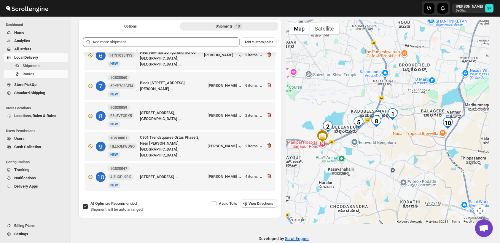
scroll to position [40, 0]
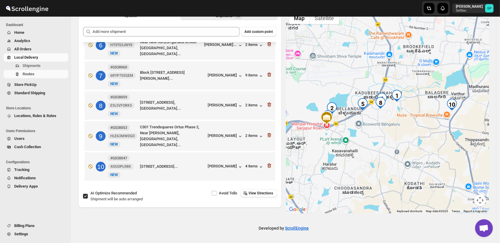
drag, startPoint x: 384, startPoint y: 143, endPoint x: 388, endPoint y: 134, distance: 10.1
click at [388, 134] on div at bounding box center [387, 111] width 203 height 204
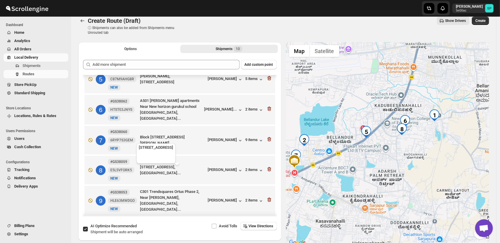
scroll to position [0, 0]
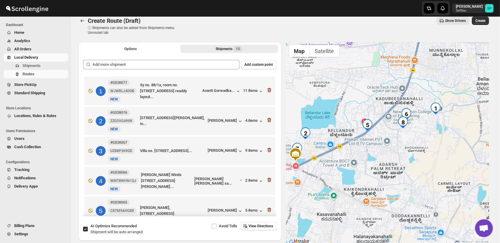
drag, startPoint x: 411, startPoint y: 153, endPoint x: 410, endPoint y: 146, distance: 7.3
click at [410, 146] on div at bounding box center [387, 144] width 203 height 204
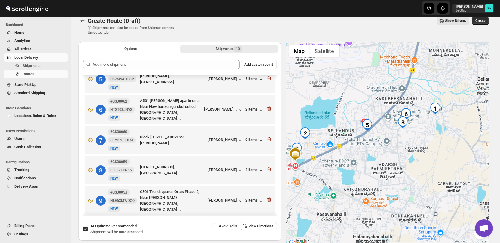
scroll to position [163, 0]
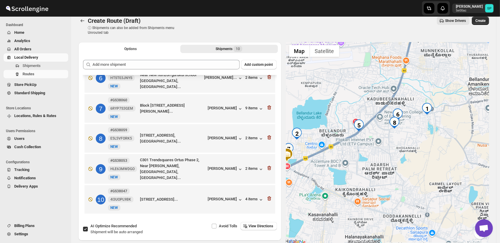
drag, startPoint x: 379, startPoint y: 155, endPoint x: 369, endPoint y: 156, distance: 9.2
click at [369, 156] on div at bounding box center [387, 144] width 203 height 204
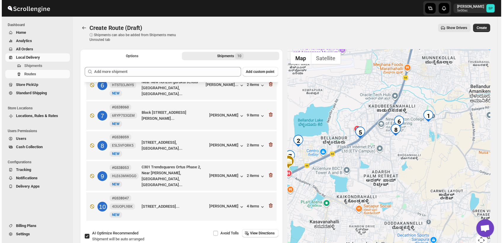
scroll to position [40, 0]
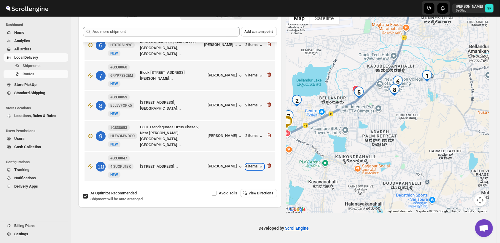
click at [248, 166] on div "4 items" at bounding box center [254, 167] width 18 height 6
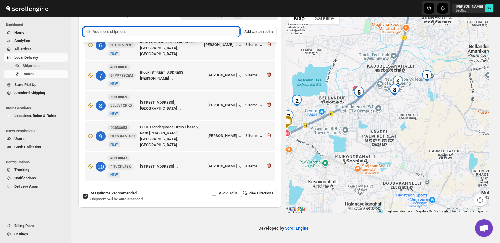
click at [200, 34] on input "text" at bounding box center [166, 31] width 147 height 9
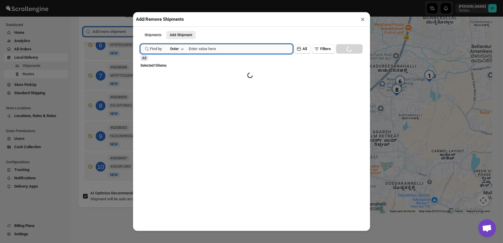
click at [219, 48] on input "text" at bounding box center [241, 48] width 104 height 9
paste input "GS38079"
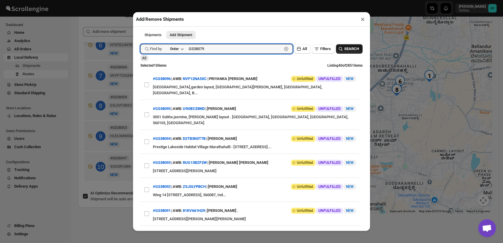
type input "GS38079"
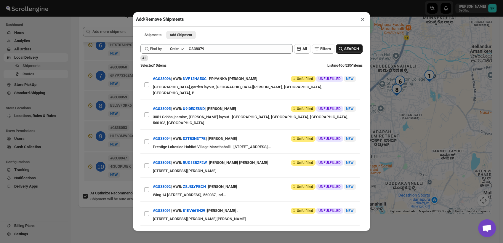
click at [345, 51] on span "SEARCH" at bounding box center [352, 49] width 15 height 6
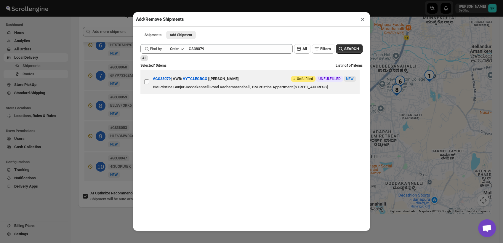
click at [147, 84] on input "View details for 68d2aadae732906b3e77a101" at bounding box center [146, 81] width 5 height 5
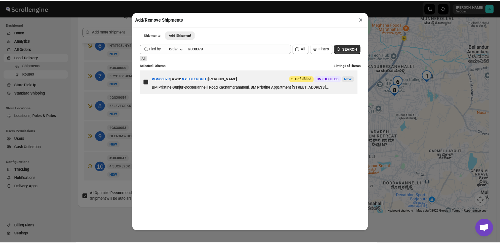
scroll to position [0, 0]
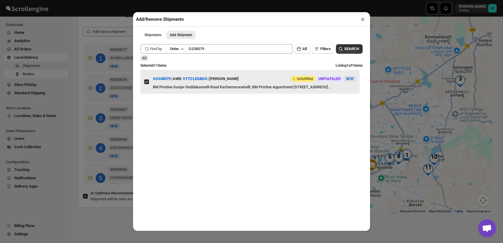
click at [147, 84] on input "View details for 68d2aadae732906b3e77a101" at bounding box center [146, 81] width 5 height 5
checkbox input "false"
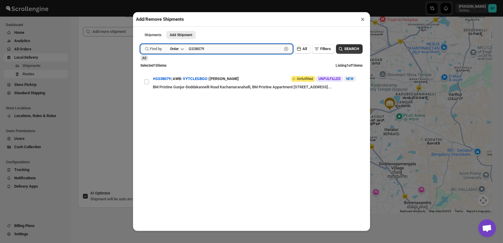
click at [194, 46] on input "GS38079" at bounding box center [235, 48] width 93 height 9
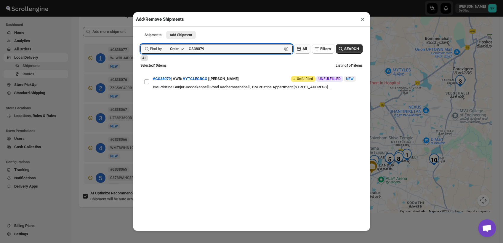
paste input "85"
type input "GS38085"
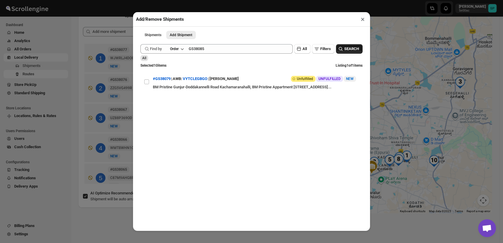
click at [345, 50] on span "SEARCH" at bounding box center [352, 49] width 15 height 6
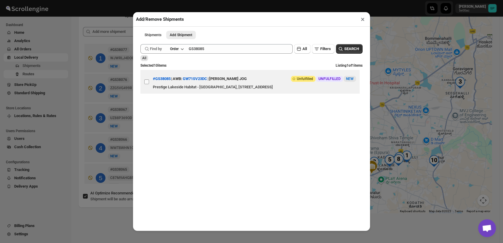
click at [148, 84] on input "View details for 68d34e6502c94fc1c02b6a2d" at bounding box center [146, 81] width 5 height 5
checkbox input "true"
click at [365, 20] on button "×" at bounding box center [363, 19] width 9 height 8
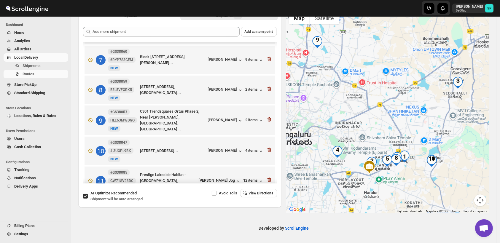
scroll to position [193, 0]
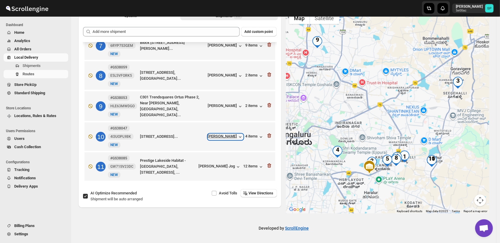
click at [215, 138] on div "[PERSON_NAME]" at bounding box center [225, 137] width 35 height 6
click at [222, 168] on div "[PERSON_NAME] Jog" at bounding box center [220, 167] width 42 height 6
click at [248, 165] on div "12 items" at bounding box center [253, 167] width 20 height 6
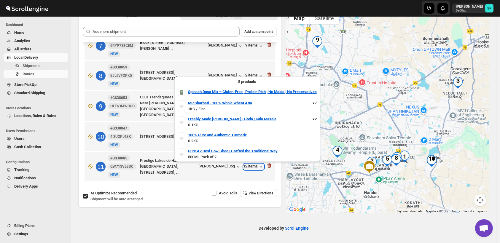
click at [248, 165] on div "12 items" at bounding box center [253, 167] width 20 height 6
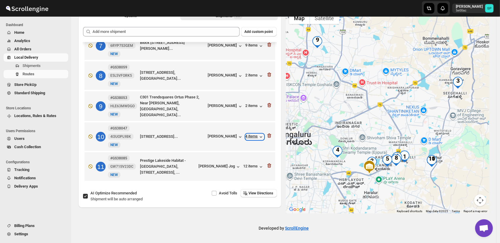
click at [248, 137] on div "4 items" at bounding box center [254, 137] width 18 height 6
click at [267, 165] on icon "button" at bounding box center [269, 166] width 6 height 6
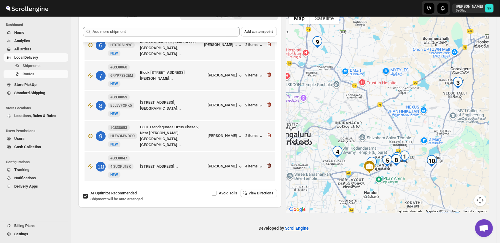
click at [267, 166] on icon "button" at bounding box center [269, 166] width 6 height 6
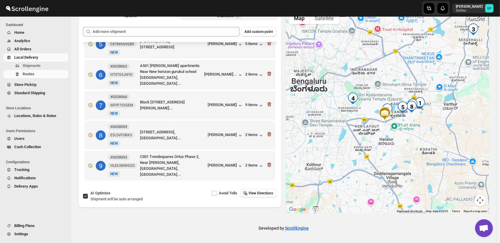
scroll to position [133, 0]
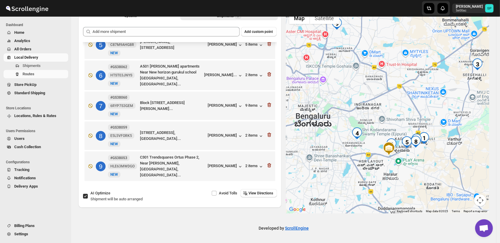
drag, startPoint x: 420, startPoint y: 178, endPoint x: 442, endPoint y: 157, distance: 30.6
click at [442, 157] on div at bounding box center [387, 111] width 203 height 204
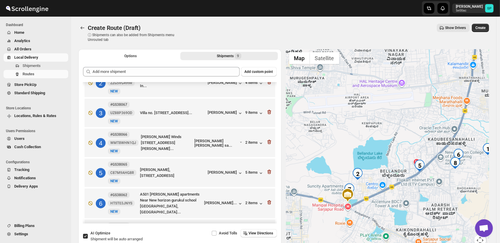
scroll to position [34, 0]
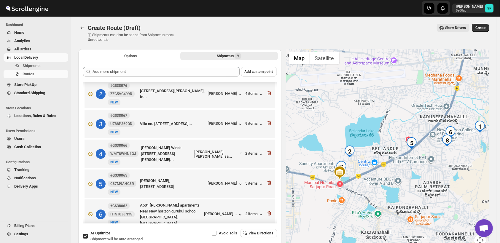
drag, startPoint x: 425, startPoint y: 170, endPoint x: 387, endPoint y: 167, distance: 37.5
click at [387, 167] on div at bounding box center [387, 151] width 203 height 204
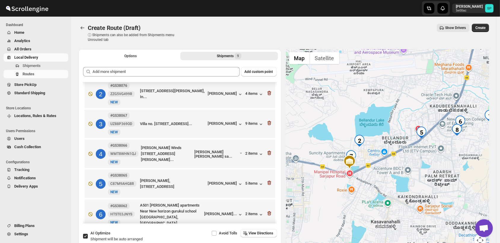
drag, startPoint x: 428, startPoint y: 163, endPoint x: 441, endPoint y: 151, distance: 17.2
click at [441, 151] on div at bounding box center [387, 151] width 203 height 204
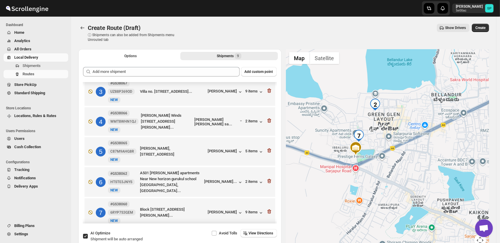
scroll to position [100, 0]
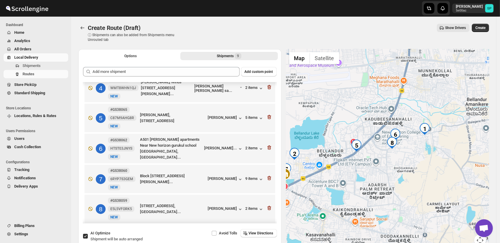
drag, startPoint x: 438, startPoint y: 179, endPoint x: 325, endPoint y: 193, distance: 113.9
click at [325, 193] on div at bounding box center [387, 151] width 203 height 204
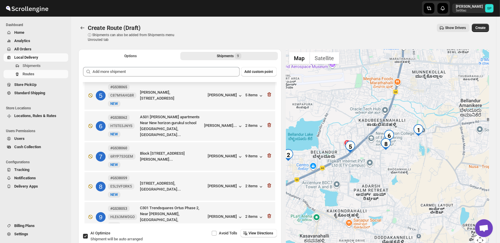
scroll to position [133, 0]
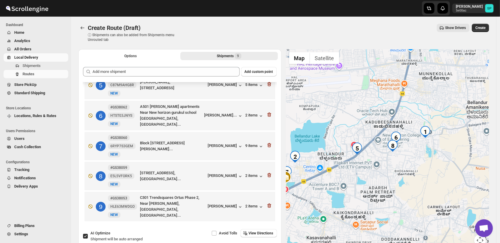
drag, startPoint x: 385, startPoint y: 194, endPoint x: 360, endPoint y: 221, distance: 36.1
click at [360, 221] on div at bounding box center [387, 151] width 203 height 204
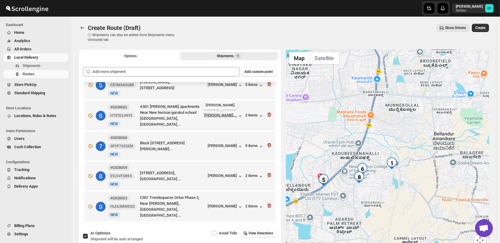
click at [222, 117] on div "[PERSON_NAME]..." at bounding box center [220, 115] width 33 height 4
click at [223, 179] on div "[PERSON_NAME]" at bounding box center [225, 176] width 35 height 6
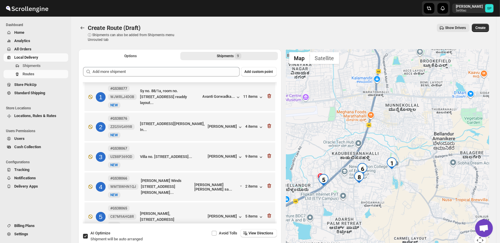
scroll to position [0, 0]
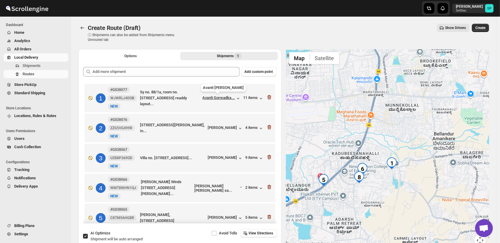
click at [215, 100] on div "Avanti Gorwadka..." at bounding box center [218, 97] width 33 height 4
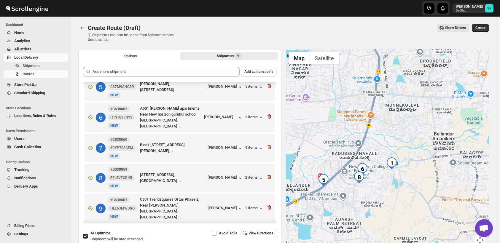
scroll to position [132, 0]
click at [267, 178] on icon "button" at bounding box center [269, 176] width 6 height 6
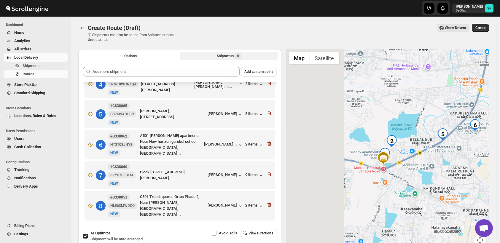
scroll to position [103, 0]
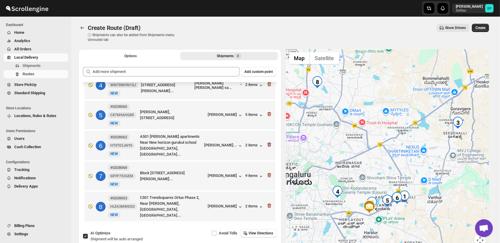
click at [268, 146] on icon "button" at bounding box center [269, 145] width 4 height 4
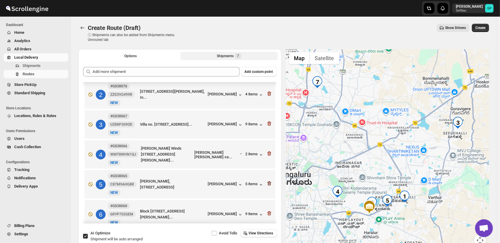
scroll to position [0, 0]
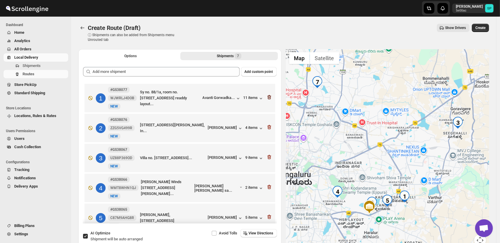
click at [268, 98] on icon "button" at bounding box center [269, 97] width 6 height 6
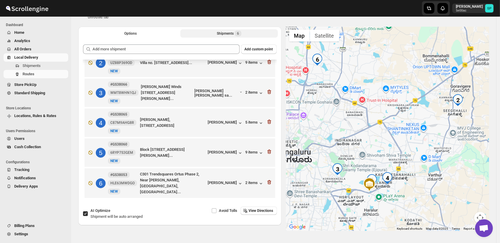
scroll to position [33, 0]
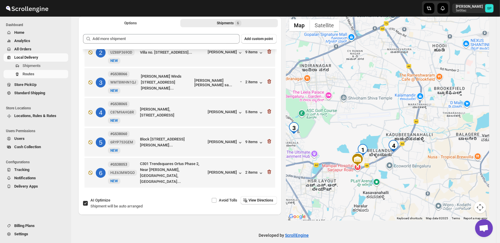
drag, startPoint x: 394, startPoint y: 182, endPoint x: 413, endPoint y: 164, distance: 26.8
click at [413, 164] on div at bounding box center [387, 118] width 203 height 204
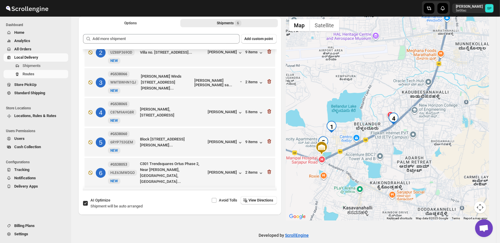
scroll to position [0, 0]
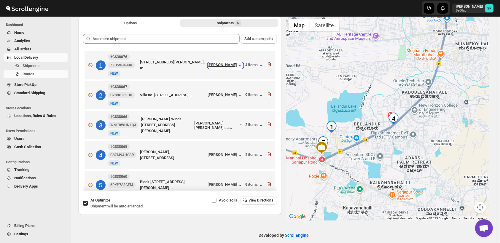
click at [220, 66] on div "[PERSON_NAME]" at bounding box center [225, 66] width 35 height 6
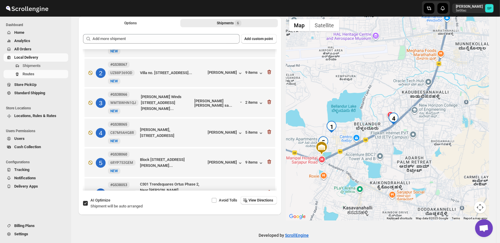
scroll to position [33, 0]
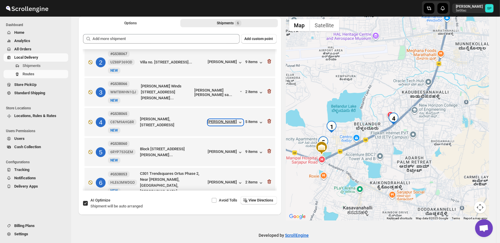
click at [215, 120] on div "[PERSON_NAME]" at bounding box center [225, 122] width 35 height 6
click at [247, 124] on div "5 items" at bounding box center [254, 122] width 18 height 6
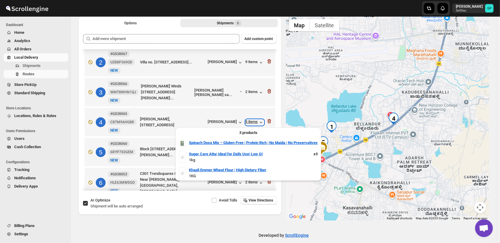
click at [247, 124] on div "5 items" at bounding box center [254, 122] width 18 height 6
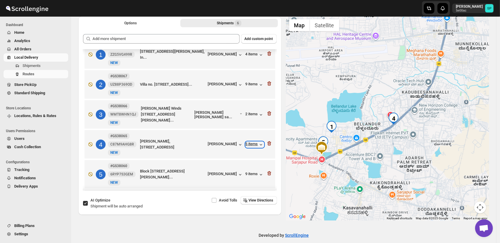
scroll to position [0, 0]
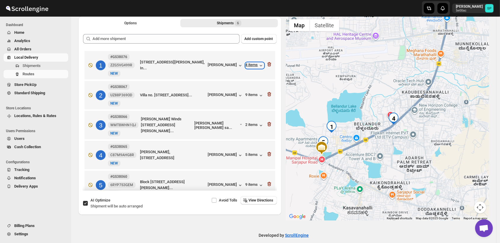
click at [256, 67] on div "4 items" at bounding box center [254, 66] width 18 height 6
click at [269, 155] on icon "button" at bounding box center [269, 154] width 6 height 6
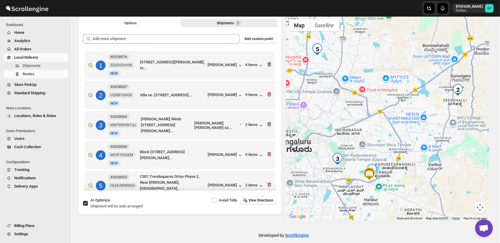
click at [267, 63] on icon "button" at bounding box center [269, 64] width 6 height 6
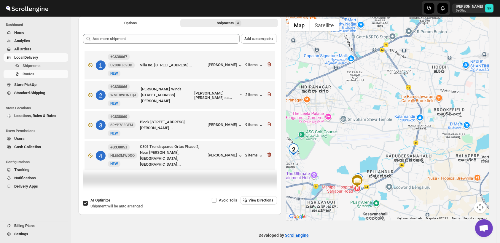
drag, startPoint x: 382, startPoint y: 173, endPoint x: 390, endPoint y: 134, distance: 40.5
click at [390, 134] on div at bounding box center [387, 118] width 203 height 204
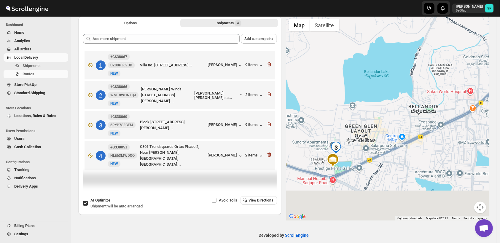
drag, startPoint x: 401, startPoint y: 112, endPoint x: 411, endPoint y: 98, distance: 17.2
click at [411, 98] on div at bounding box center [387, 118] width 203 height 204
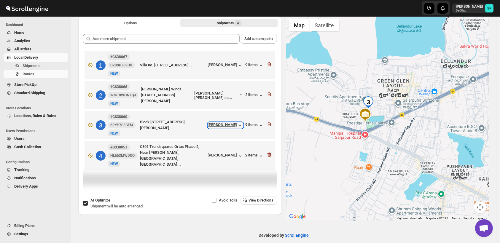
click at [230, 123] on div "[PERSON_NAME]" at bounding box center [225, 125] width 35 height 6
click at [269, 122] on icon "button" at bounding box center [269, 124] width 6 height 6
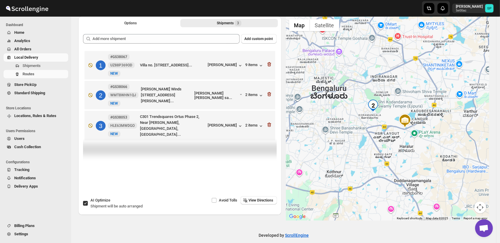
drag, startPoint x: 393, startPoint y: 136, endPoint x: 409, endPoint y: 111, distance: 29.5
click at [409, 111] on div at bounding box center [387, 118] width 203 height 204
click at [251, 97] on div "2 items" at bounding box center [254, 96] width 18 height 6
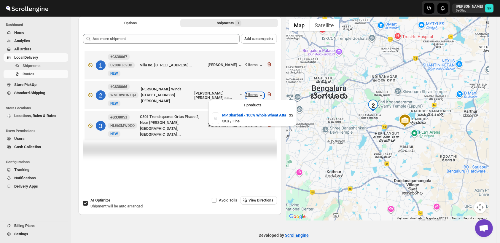
click at [251, 97] on div "2 items" at bounding box center [254, 96] width 18 height 6
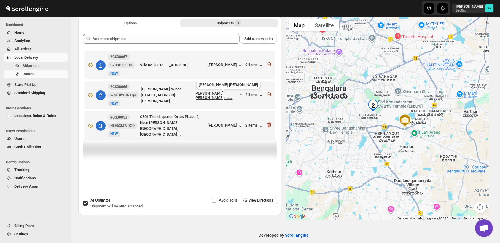
click at [219, 96] on div "[PERSON_NAME] [PERSON_NAME] sa..." at bounding box center [216, 95] width 45 height 9
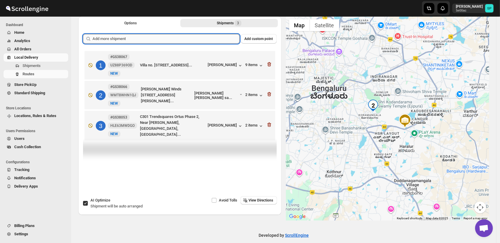
click at [171, 39] on input "text" at bounding box center [166, 38] width 147 height 9
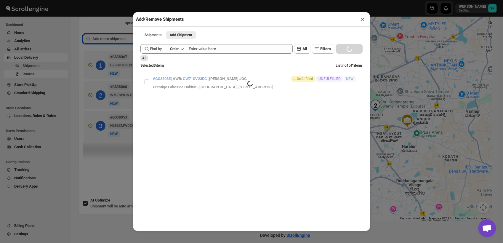
click at [363, 21] on button "×" at bounding box center [363, 19] width 9 height 8
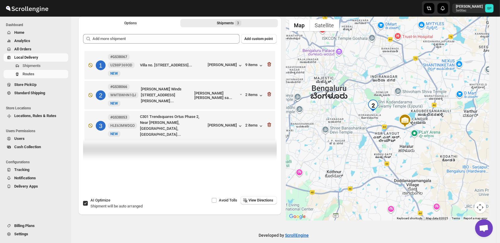
click at [304, 134] on div at bounding box center [387, 118] width 203 height 204
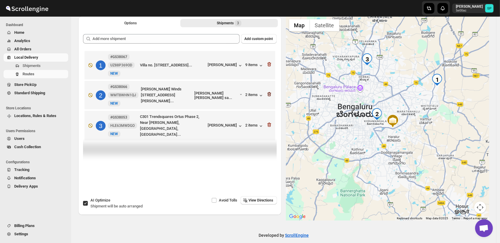
click at [271, 94] on icon "button" at bounding box center [269, 94] width 4 height 4
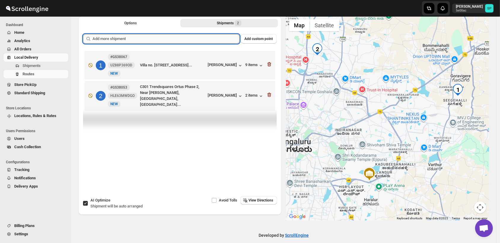
click at [157, 38] on input "text" at bounding box center [166, 38] width 147 height 9
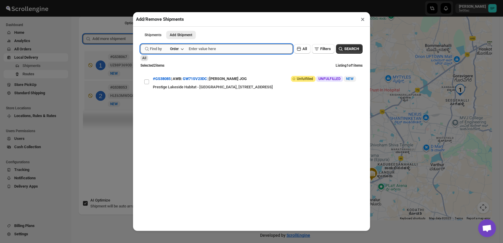
click at [213, 52] on input "text" at bounding box center [241, 48] width 104 height 9
type input "37991"
click at [345, 50] on span "SEARCH" at bounding box center [352, 49] width 15 height 6
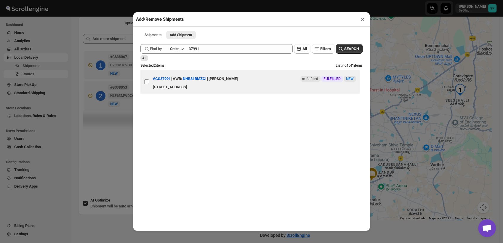
click at [145, 84] on input "View details for 68ce0444e732906b3e775fa0" at bounding box center [146, 81] width 5 height 5
checkbox input "true"
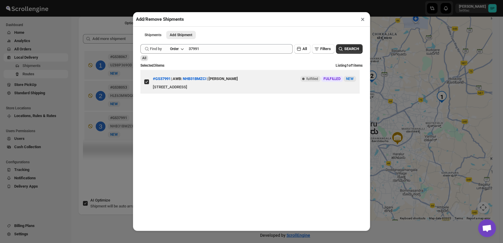
click at [362, 21] on button "×" at bounding box center [363, 19] width 9 height 8
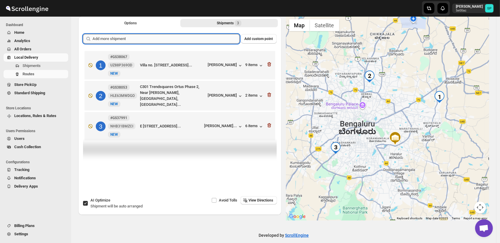
click at [146, 39] on input "text" at bounding box center [166, 38] width 147 height 9
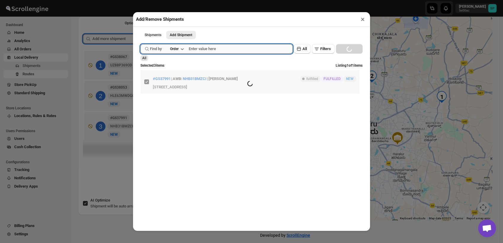
click at [227, 50] on input "text" at bounding box center [241, 48] width 104 height 9
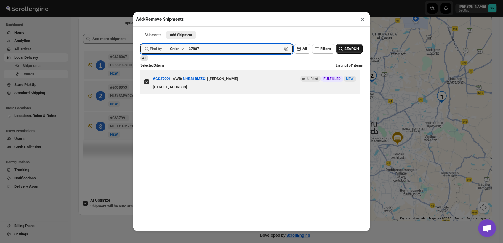
type input "37887"
click at [345, 48] on span "SEARCH" at bounding box center [352, 49] width 15 height 6
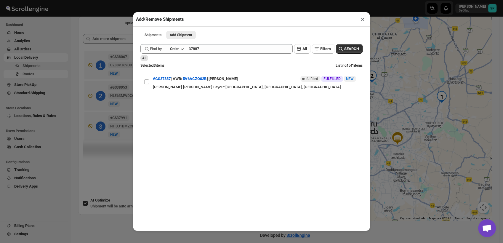
click at [361, 21] on button "×" at bounding box center [363, 19] width 9 height 8
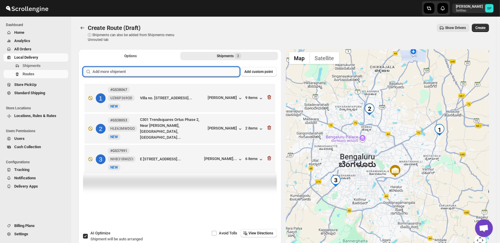
click at [189, 72] on input "text" at bounding box center [166, 71] width 147 height 9
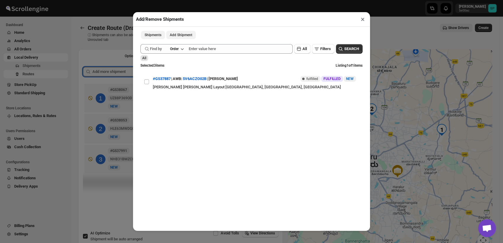
click at [160, 36] on span "Shipments" at bounding box center [153, 35] width 17 height 5
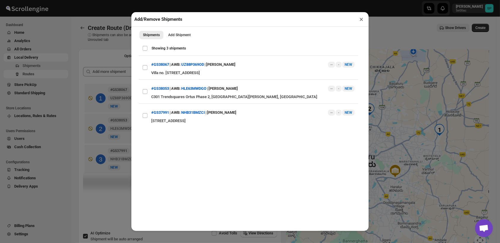
click at [361, 20] on button "×" at bounding box center [361, 19] width 9 height 8
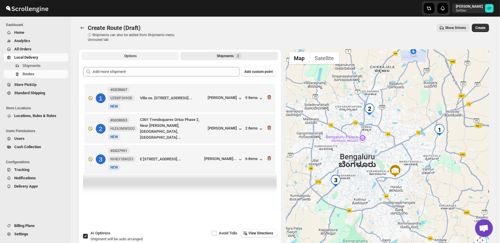
click at [127, 55] on span "Options" at bounding box center [130, 56] width 12 height 5
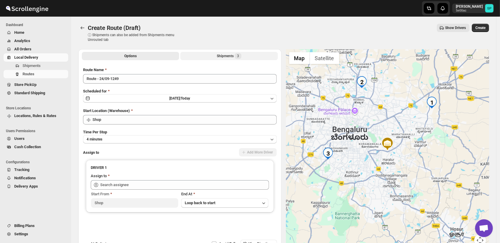
click at [207, 58] on button "Shipments 3" at bounding box center [228, 56] width 97 height 8
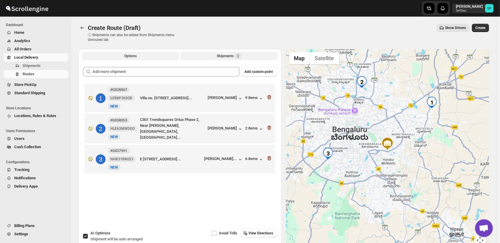
click at [133, 56] on span "Options" at bounding box center [130, 56] width 12 height 5
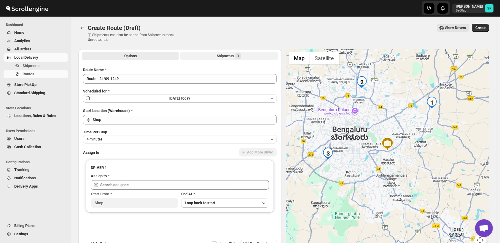
click at [225, 54] on div "Shipments 3" at bounding box center [229, 56] width 25 height 6
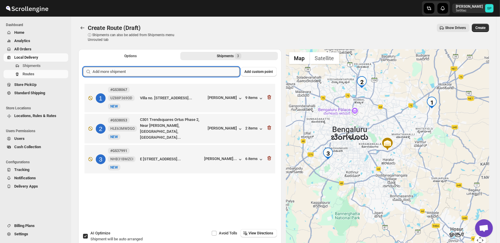
click at [191, 71] on input "text" at bounding box center [166, 71] width 147 height 9
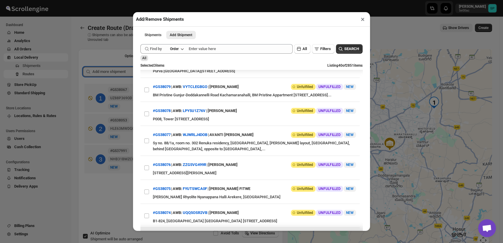
scroll to position [428, 0]
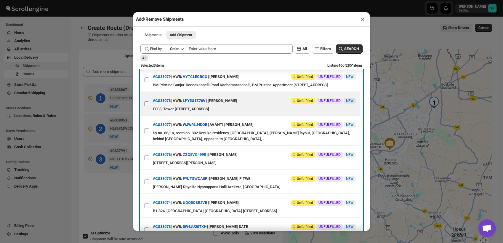
click at [144, 106] on span at bounding box center [146, 103] width 5 height 5
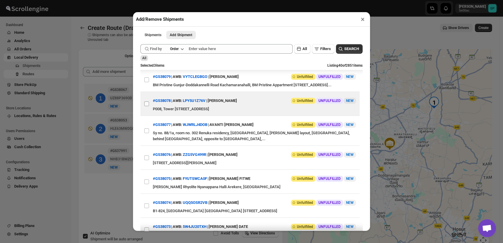
click at [144, 106] on input "View details for 68d28b5ee732906b3e779ee4" at bounding box center [146, 103] width 5 height 5
checkbox input "true"
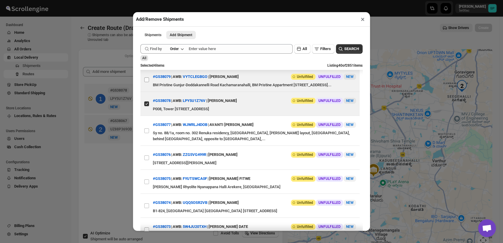
click at [145, 82] on input "View details for 68d2aadae732906b3e77a101" at bounding box center [146, 79] width 5 height 5
checkbox input "true"
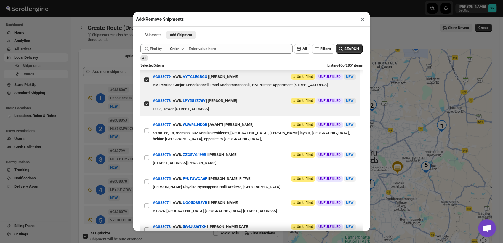
click at [149, 58] on input "View details for 68d2b353e732906b3e77a1b0" at bounding box center [146, 55] width 5 height 5
checkbox input "true"
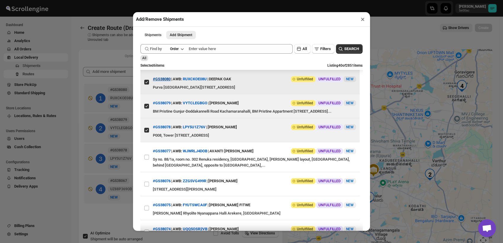
scroll to position [395, 0]
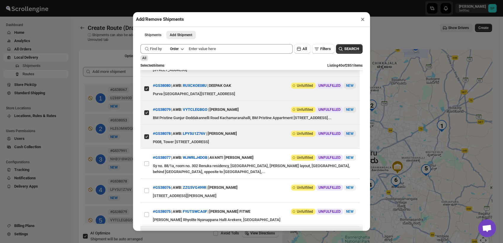
click at [145, 67] on input "View details for 68d2ba8ae732906b3e77a239" at bounding box center [146, 64] width 5 height 5
checkbox input "true"
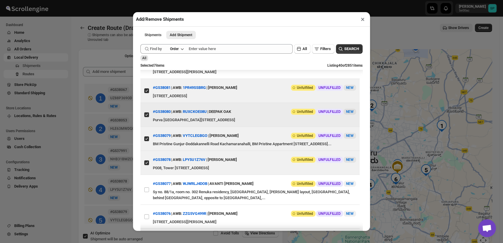
scroll to position [362, 0]
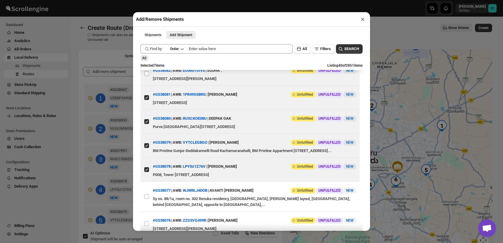
click at [146, 76] on input "View details for 68d2c839e732906b3e77a349" at bounding box center [146, 73] width 5 height 5
checkbox input "true"
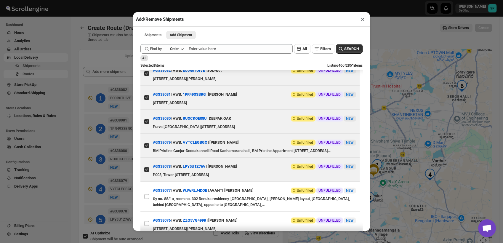
click at [147, 52] on input "View details for 68d2f81e02c94fc1c02b6646" at bounding box center [146, 49] width 5 height 5
checkbox input "true"
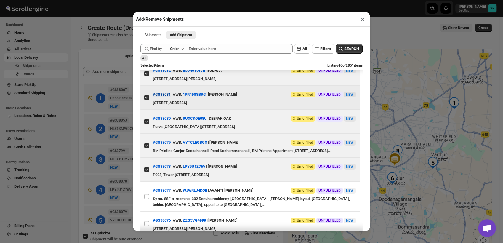
scroll to position [296, 0]
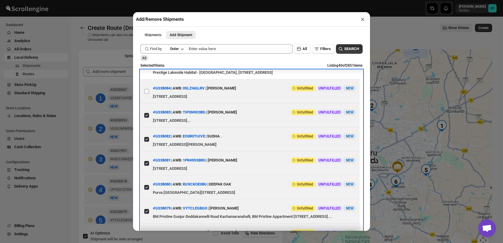
click at [148, 103] on label "View details for 68d32f1602c94fc1c02b68f1" at bounding box center [147, 91] width 12 height 24
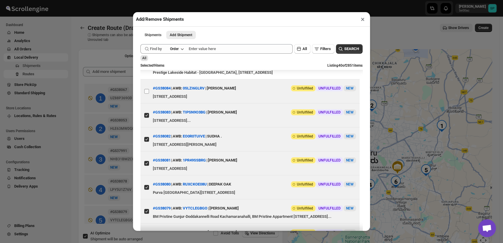
click at [148, 94] on input "View details for 68d32f1602c94fc1c02b68f1" at bounding box center [146, 91] width 5 height 5
checkbox input "true"
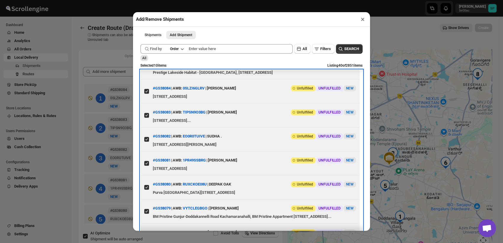
click at [149, 70] on span at bounding box center [146, 67] width 5 height 5
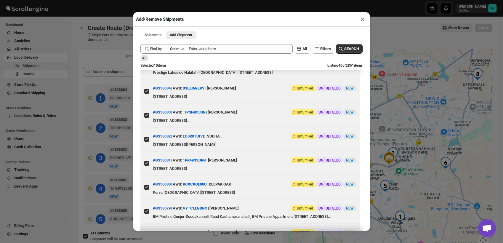
click at [149, 70] on input "View details for 68d34e6502c94fc1c02b6a2d" at bounding box center [146, 67] width 5 height 5
checkbox input "true"
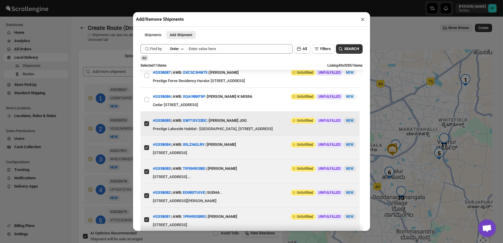
scroll to position [230, 0]
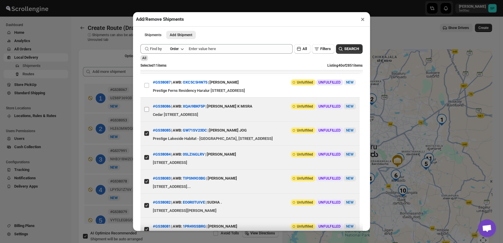
click at [149, 112] on input "View details for 68d367c302c94fc1c02b6b43" at bounding box center [146, 109] width 5 height 5
checkbox input "true"
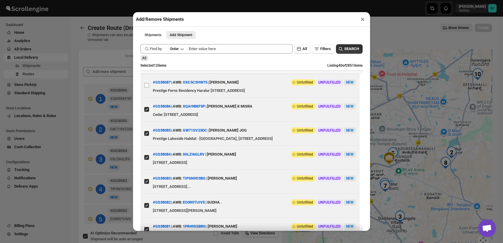
click at [149, 88] on input "View details for 68d3676802c94fc1c02b6b34" at bounding box center [146, 85] width 5 height 5
checkbox input "true"
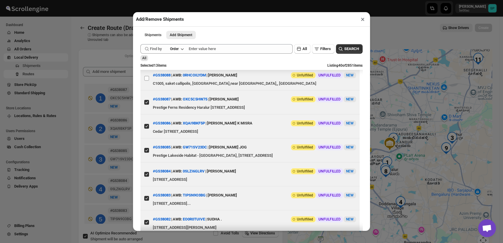
scroll to position [197, 0]
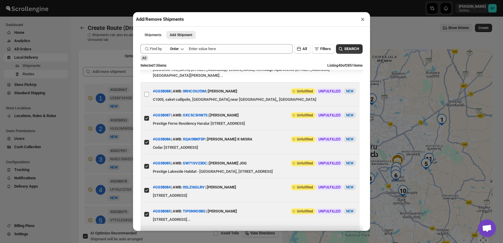
click at [148, 97] on input "View details for 68d3728a02c94fc1c02b6c23" at bounding box center [146, 94] width 5 height 5
checkbox input "true"
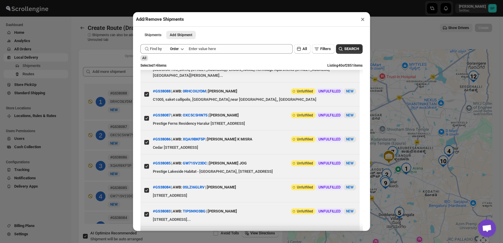
click at [148, 70] on input "View details for 68d376f002c94fc1c02b6cb6" at bounding box center [146, 67] width 5 height 5
checkbox input "true"
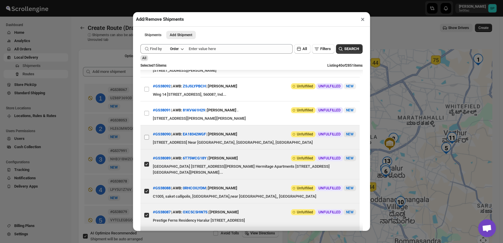
scroll to position [99, 0]
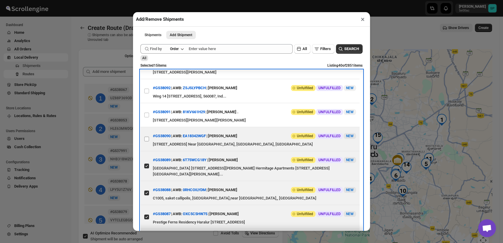
click at [145, 149] on label "View details for 68d3770902c94fc1c02b6cb9" at bounding box center [147, 139] width 12 height 24
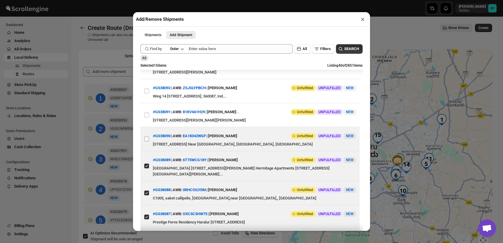
click at [145, 141] on input "View details for 68d3770902c94fc1c02b6cb9" at bounding box center [146, 139] width 5 height 5
checkbox input "true"
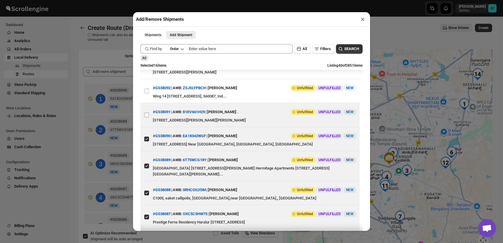
click at [146, 117] on input "View details for 68d3776202c94fc1c02b6cbe" at bounding box center [146, 115] width 5 height 5
checkbox input "true"
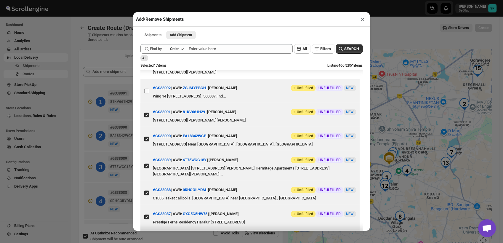
click at [147, 92] on span at bounding box center [146, 90] width 5 height 5
click at [147, 92] on input "View details for 68d3956b02c94fc1c02b6e4d" at bounding box center [146, 91] width 5 height 5
checkbox input "true"
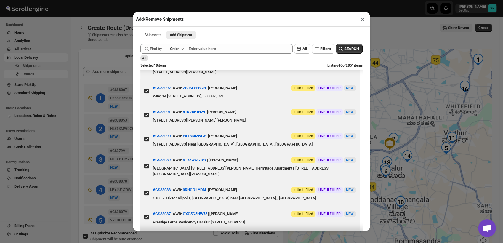
scroll to position [33, 0]
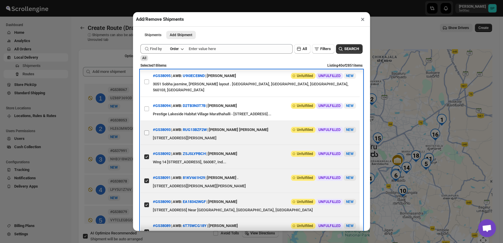
click at [149, 130] on label "View details for 68d3a0b002c94fc1c02b6ed7" at bounding box center [147, 133] width 12 height 24
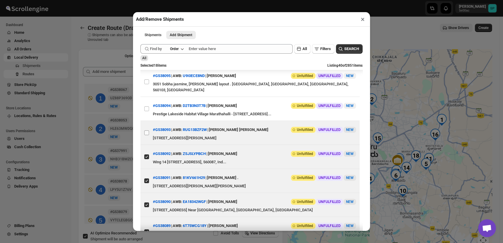
click at [149, 130] on input "View details for 68d3a0b002c94fc1c02b6ed7" at bounding box center [146, 132] width 5 height 5
checkbox input "true"
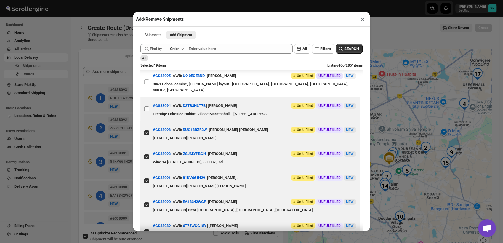
click at [146, 106] on input "View details for 68d3a1a602c94fc1c02b6ee1" at bounding box center [146, 108] width 5 height 5
checkbox input "true"
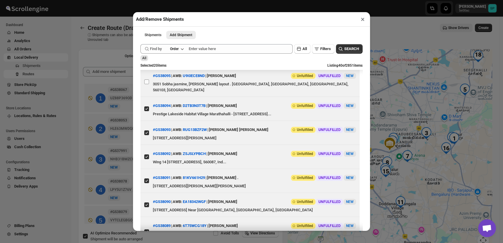
click at [145, 79] on input "View details for 68d3a29102c94fc1c02b6ef5" at bounding box center [146, 81] width 5 height 5
checkbox input "true"
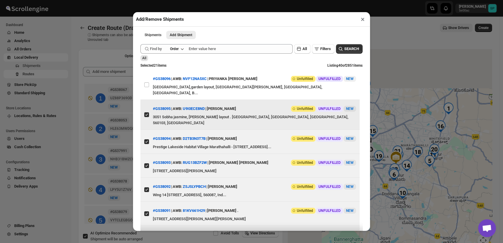
scroll to position [0, 0]
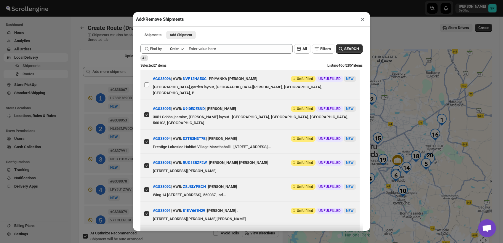
click at [146, 84] on input "View details for 68d3a85d02c94fc1c02b6f42" at bounding box center [146, 84] width 5 height 5
checkbox input "true"
click at [363, 23] on button "×" at bounding box center [363, 19] width 9 height 8
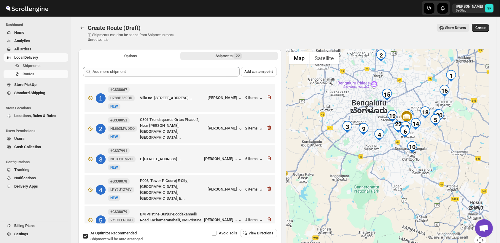
drag, startPoint x: 376, startPoint y: 180, endPoint x: 385, endPoint y: 146, distance: 35.2
click at [385, 146] on div at bounding box center [387, 151] width 203 height 204
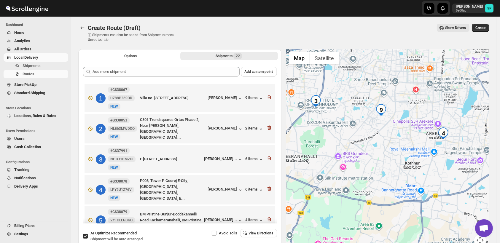
drag, startPoint x: 357, startPoint y: 147, endPoint x: 389, endPoint y: 153, distance: 32.9
click at [389, 153] on div at bounding box center [387, 151] width 203 height 204
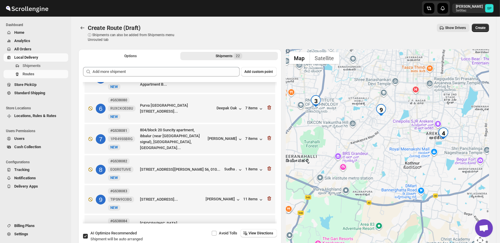
scroll to position [230, 0]
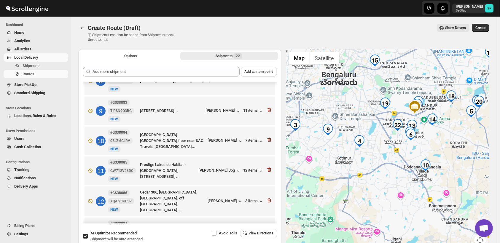
drag, startPoint x: 459, startPoint y: 160, endPoint x: 401, endPoint y: 162, distance: 58.4
click at [401, 162] on div at bounding box center [387, 151] width 203 height 204
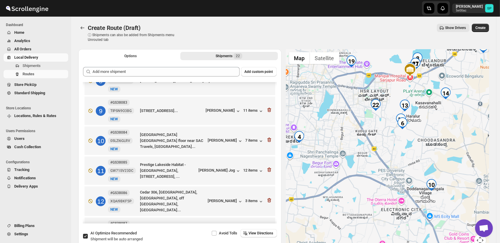
drag, startPoint x: 441, startPoint y: 149, endPoint x: 360, endPoint y: 166, distance: 83.3
click at [360, 166] on div at bounding box center [387, 151] width 203 height 204
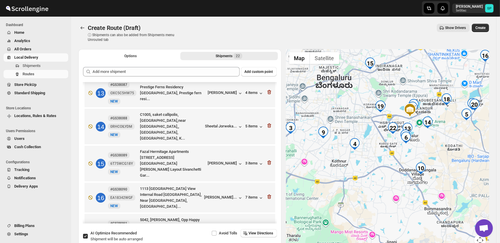
scroll to position [263, 0]
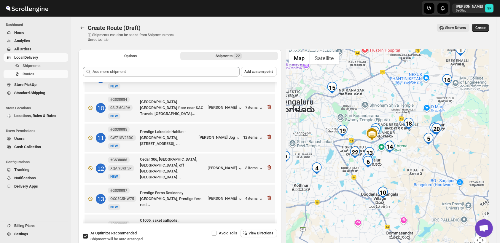
drag, startPoint x: 458, startPoint y: 151, endPoint x: 417, endPoint y: 177, distance: 48.4
click at [417, 177] on div at bounding box center [387, 151] width 203 height 204
